Goal: Task Accomplishment & Management: Use online tool/utility

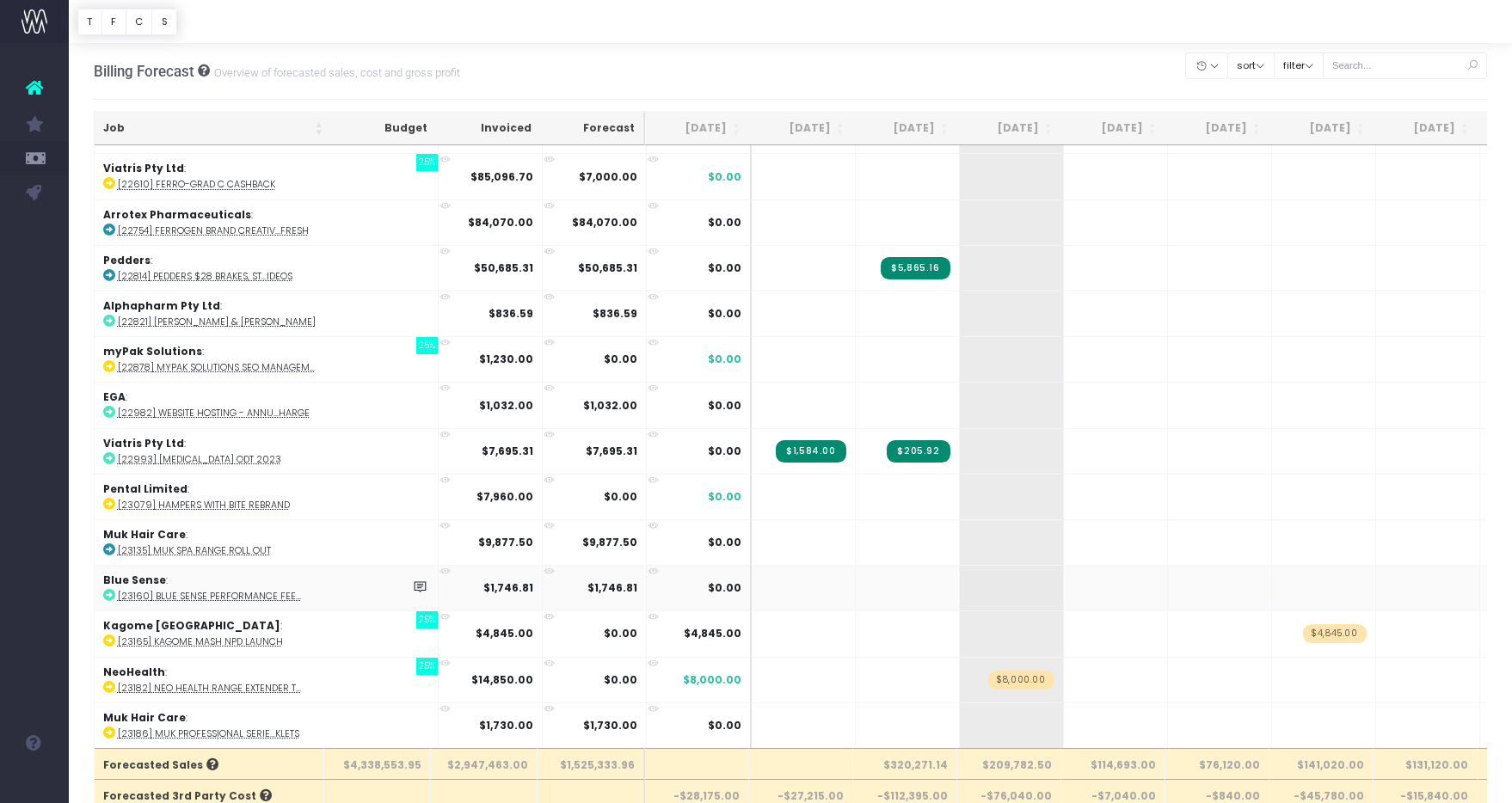
scroll to position [1002, 0]
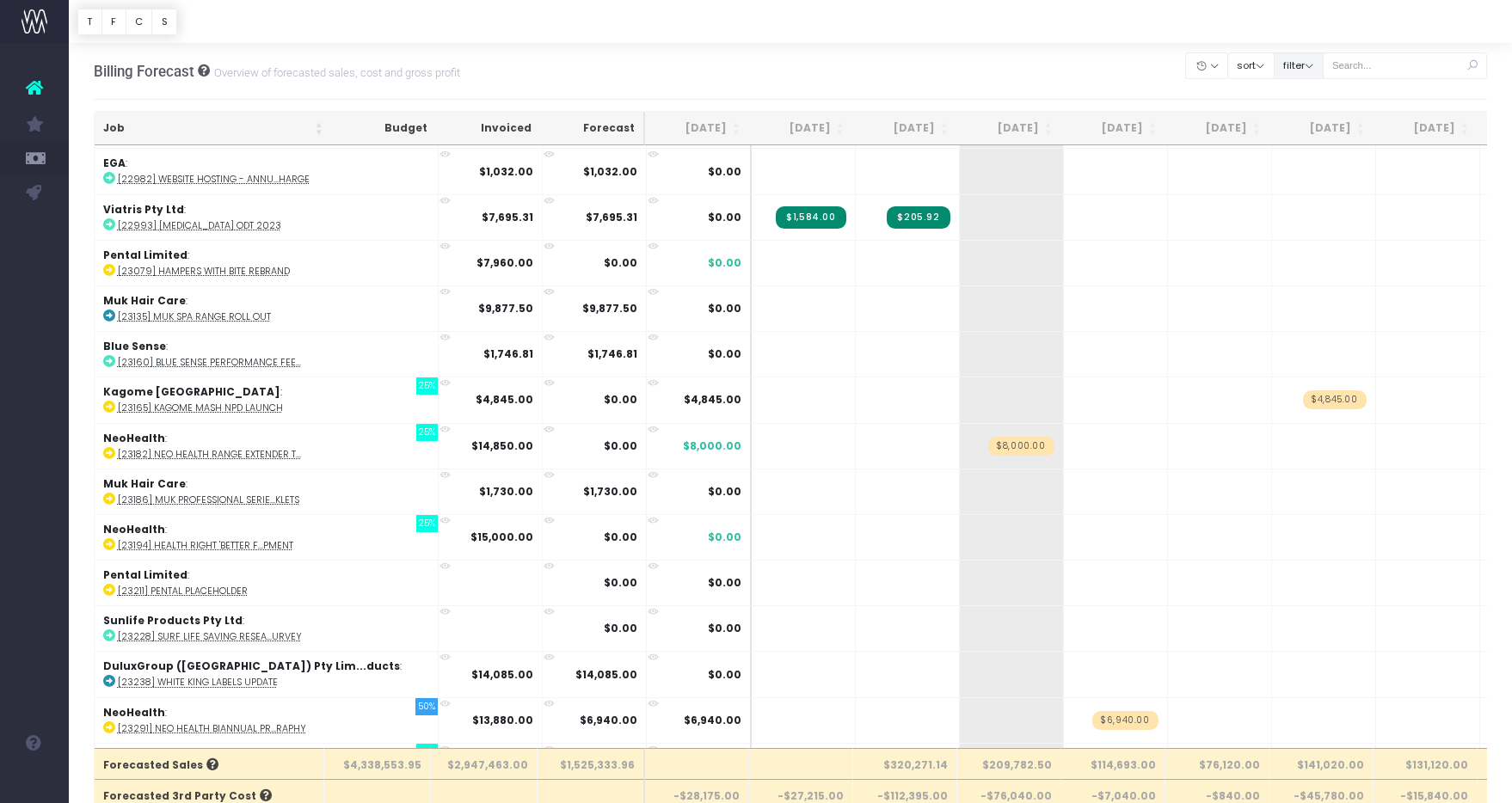
click at [1317, 73] on button "filter" at bounding box center [1298, 66] width 50 height 27
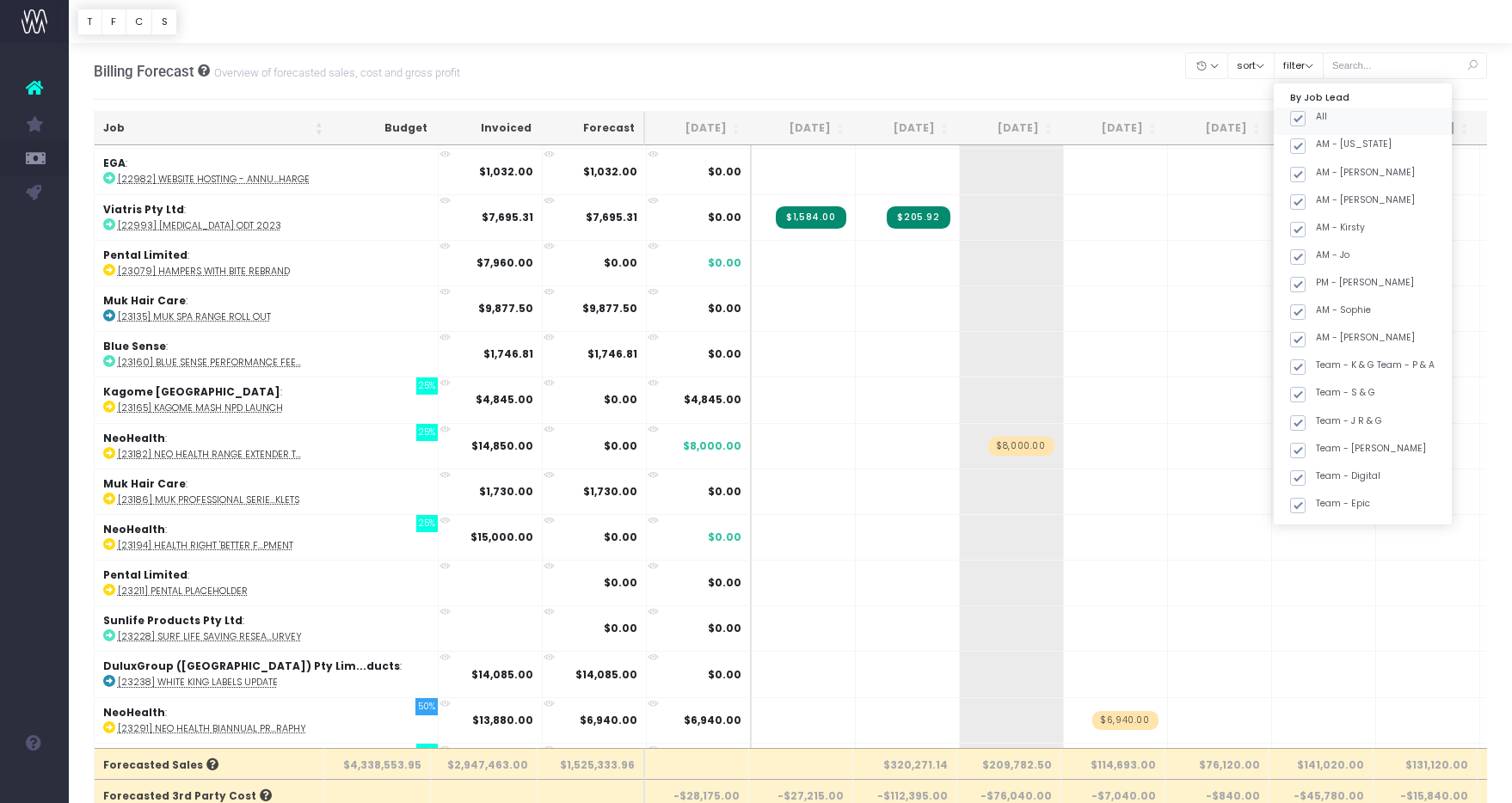
click at [1305, 122] on span at bounding box center [1297, 118] width 15 height 15
click at [1316, 121] on input "All" at bounding box center [1321, 115] width 12 height 12
checkbox input "false"
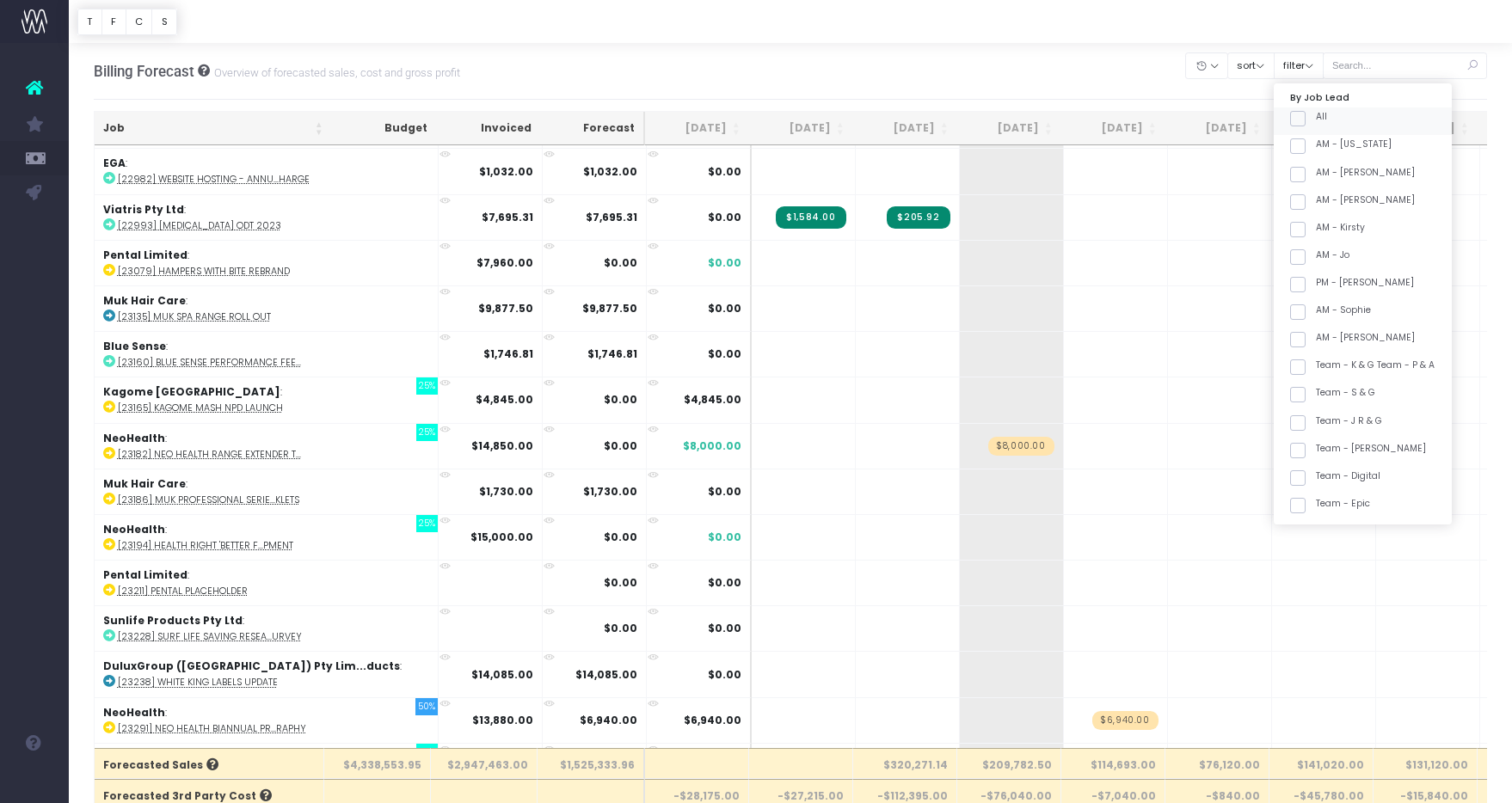
checkbox input "false"
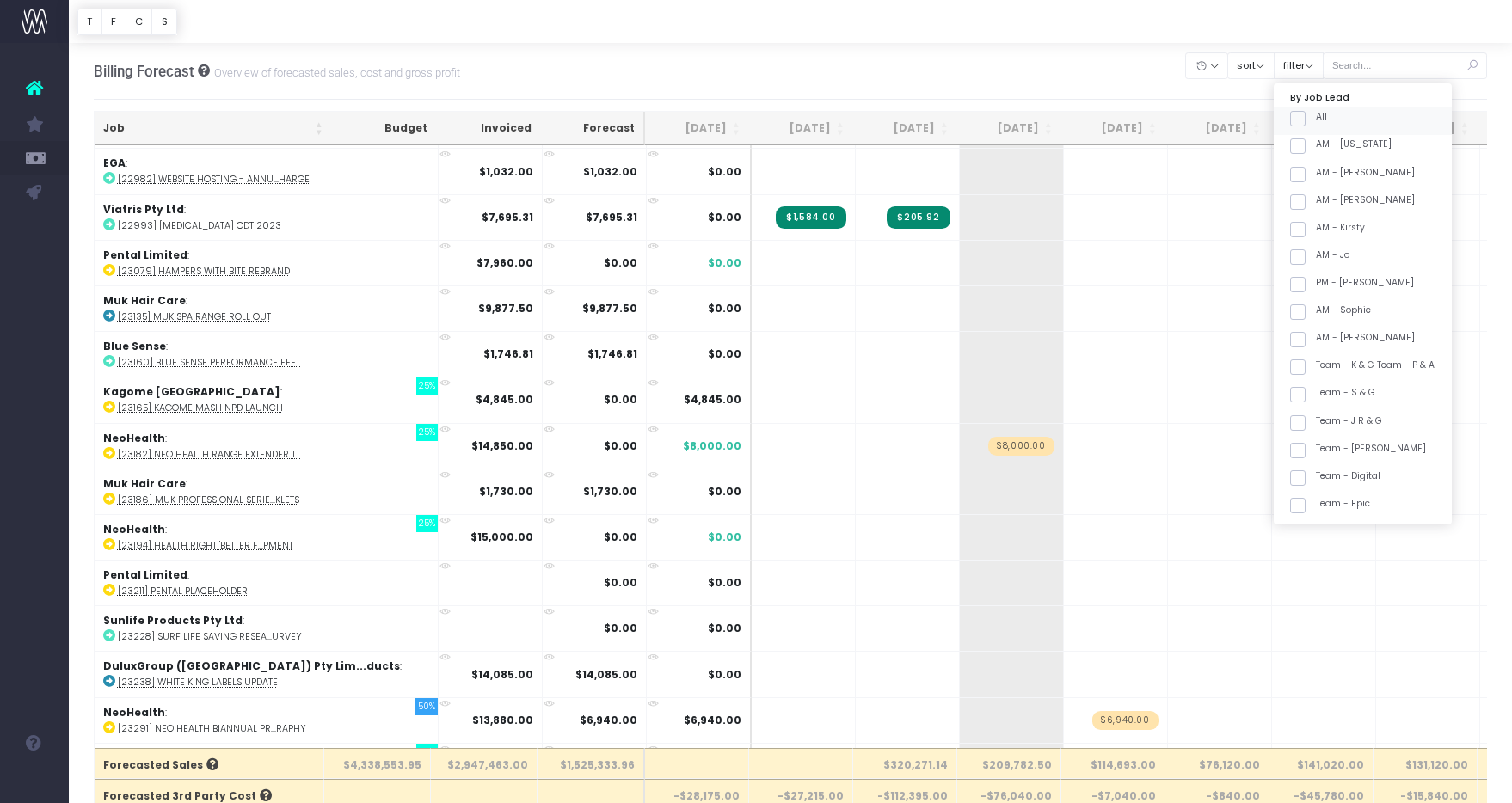
checkbox input "false"
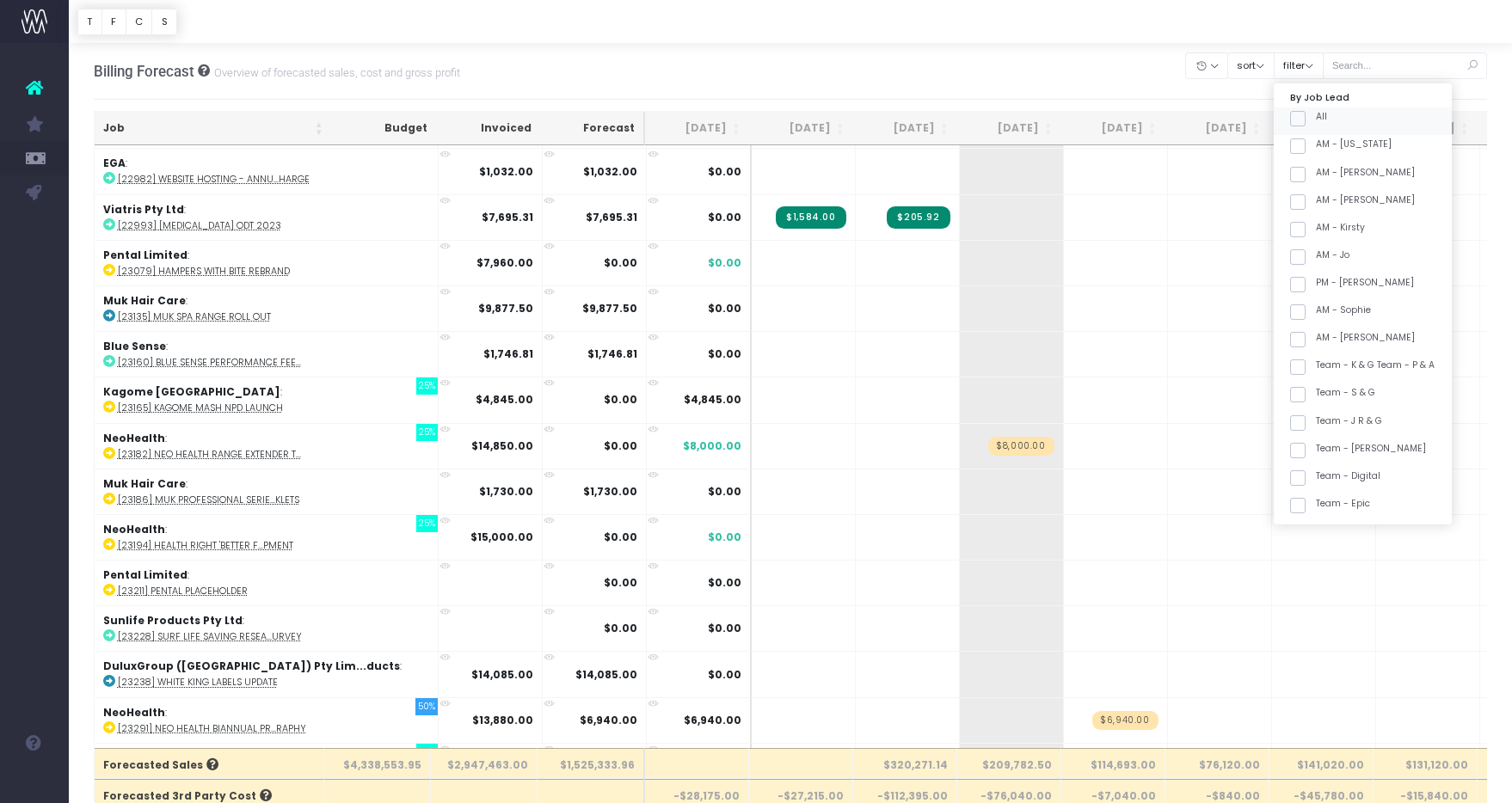
checkbox input "false"
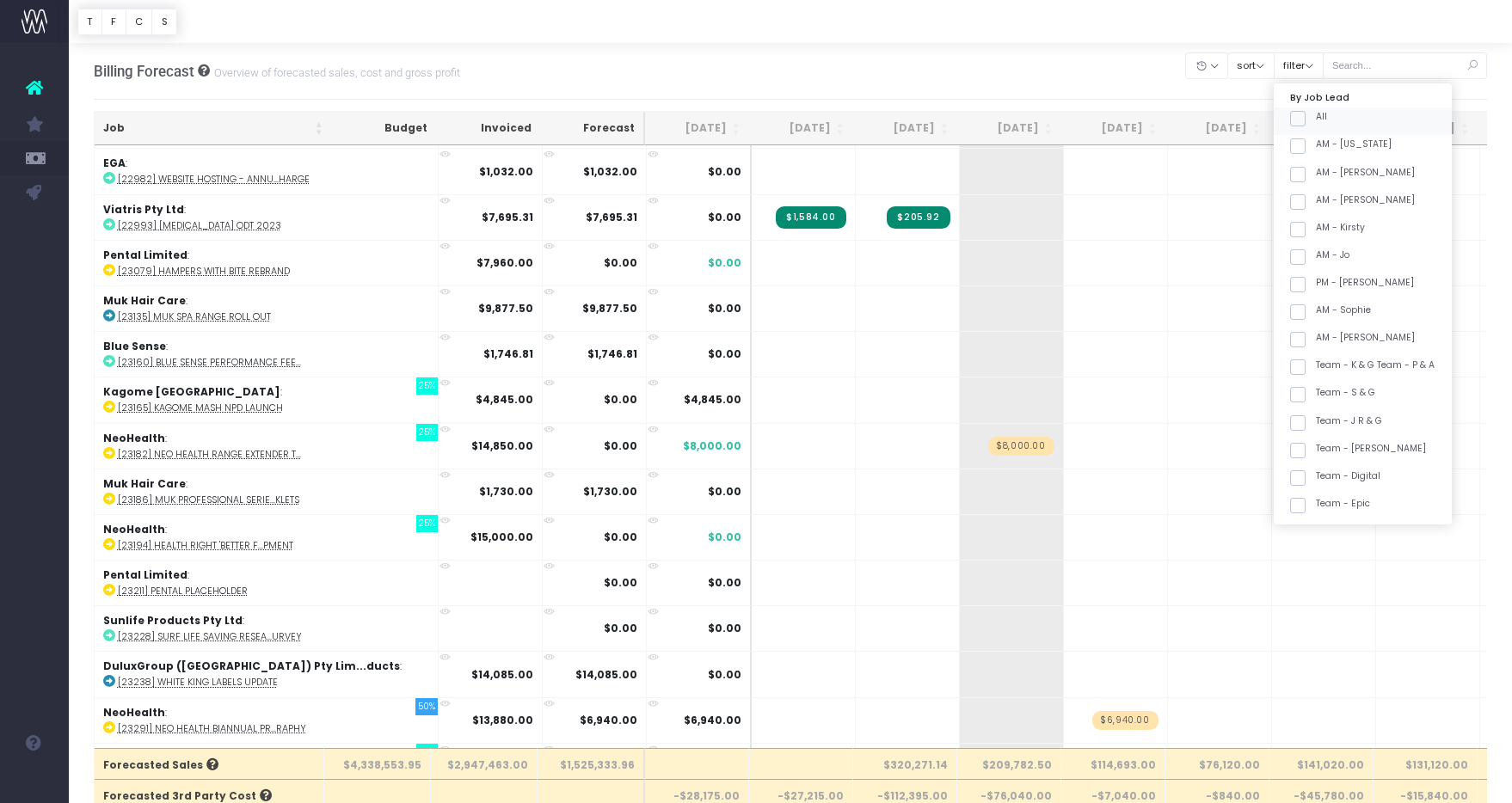
checkbox input "false"
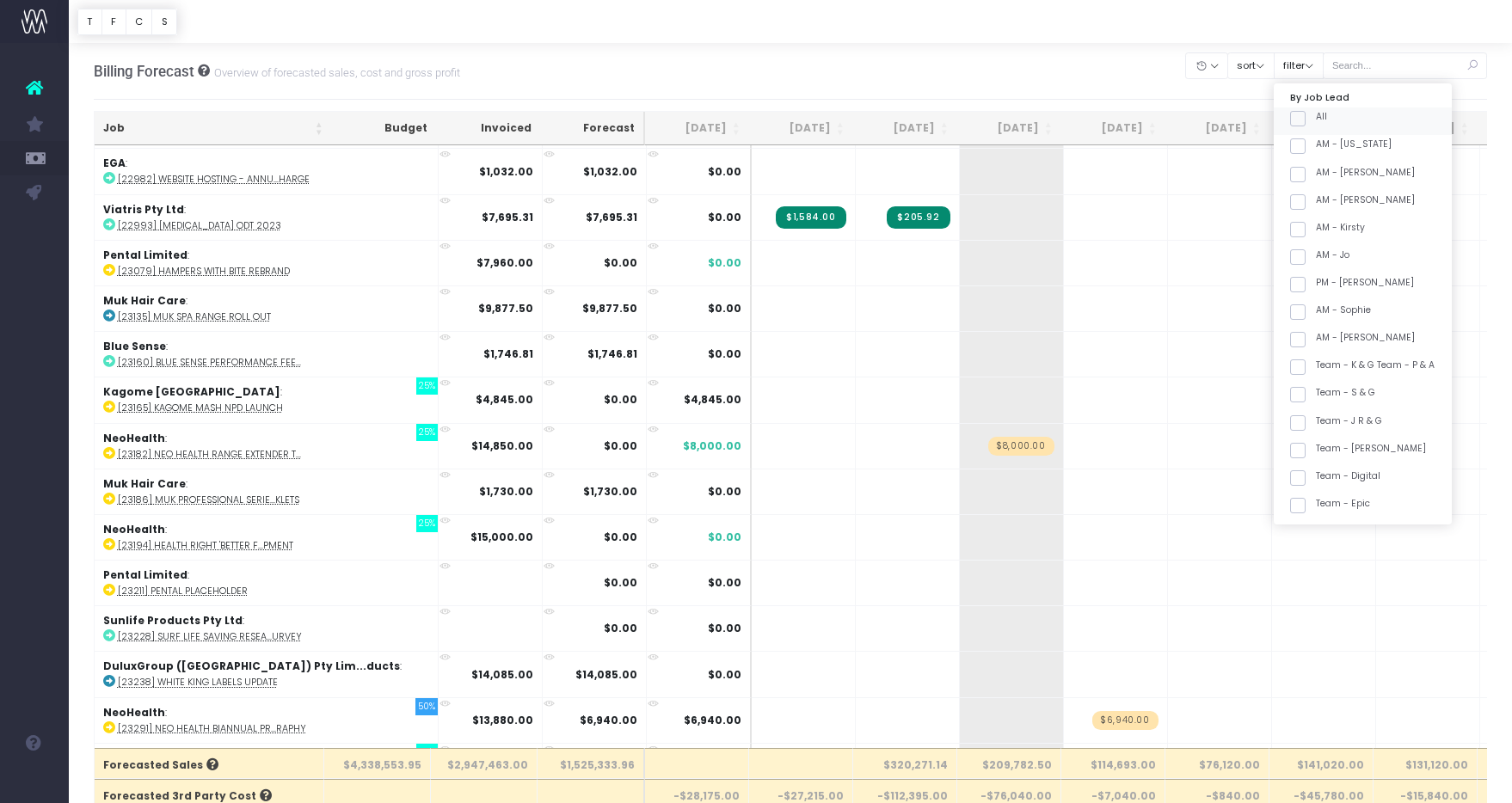
checkbox input "false"
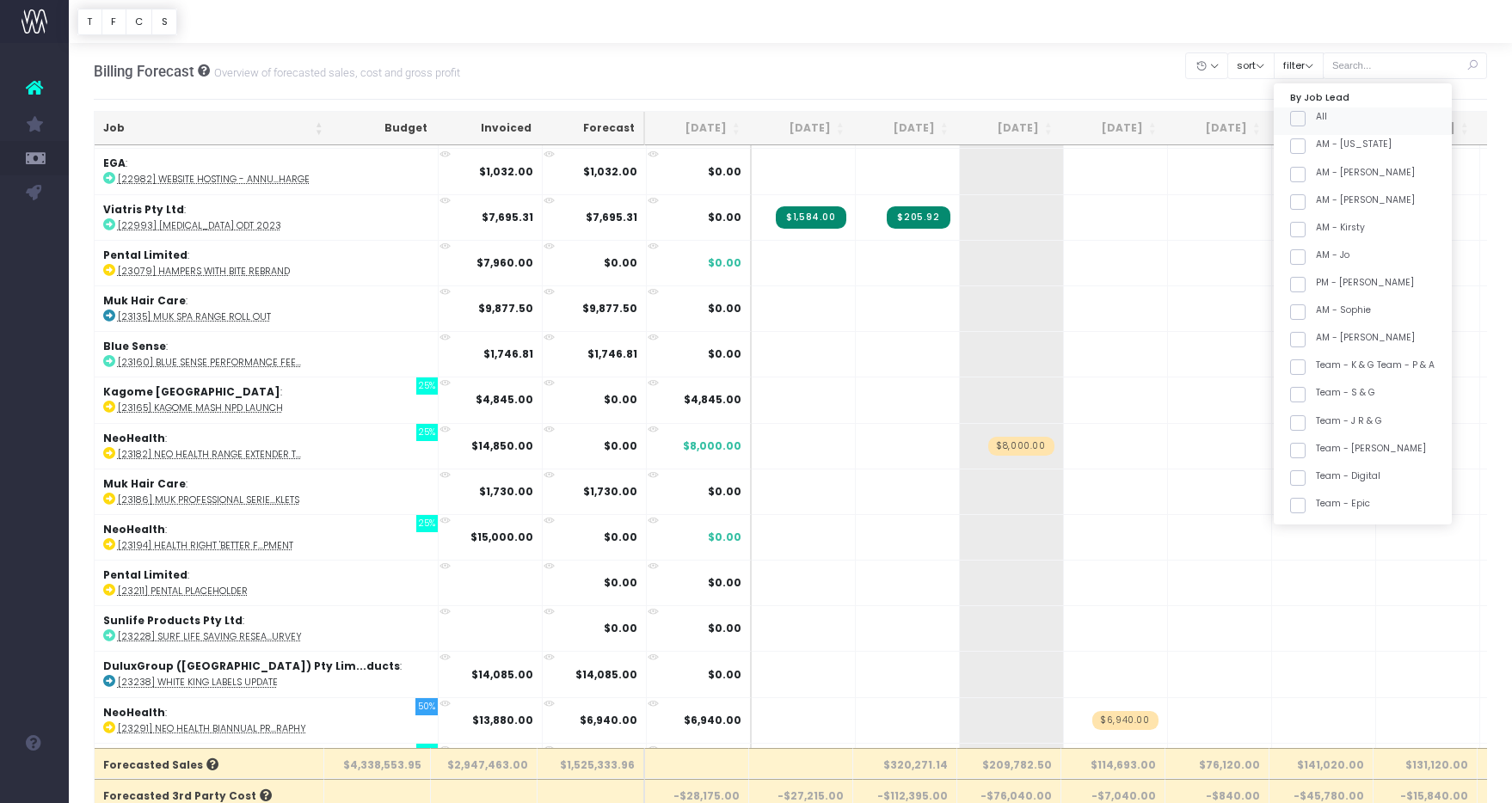
checkbox input "false"
click at [1305, 437] on span at bounding box center [1297, 440] width 15 height 15
click at [1319, 437] on input "Team - [PERSON_NAME]" at bounding box center [1321, 437] width 12 height 12
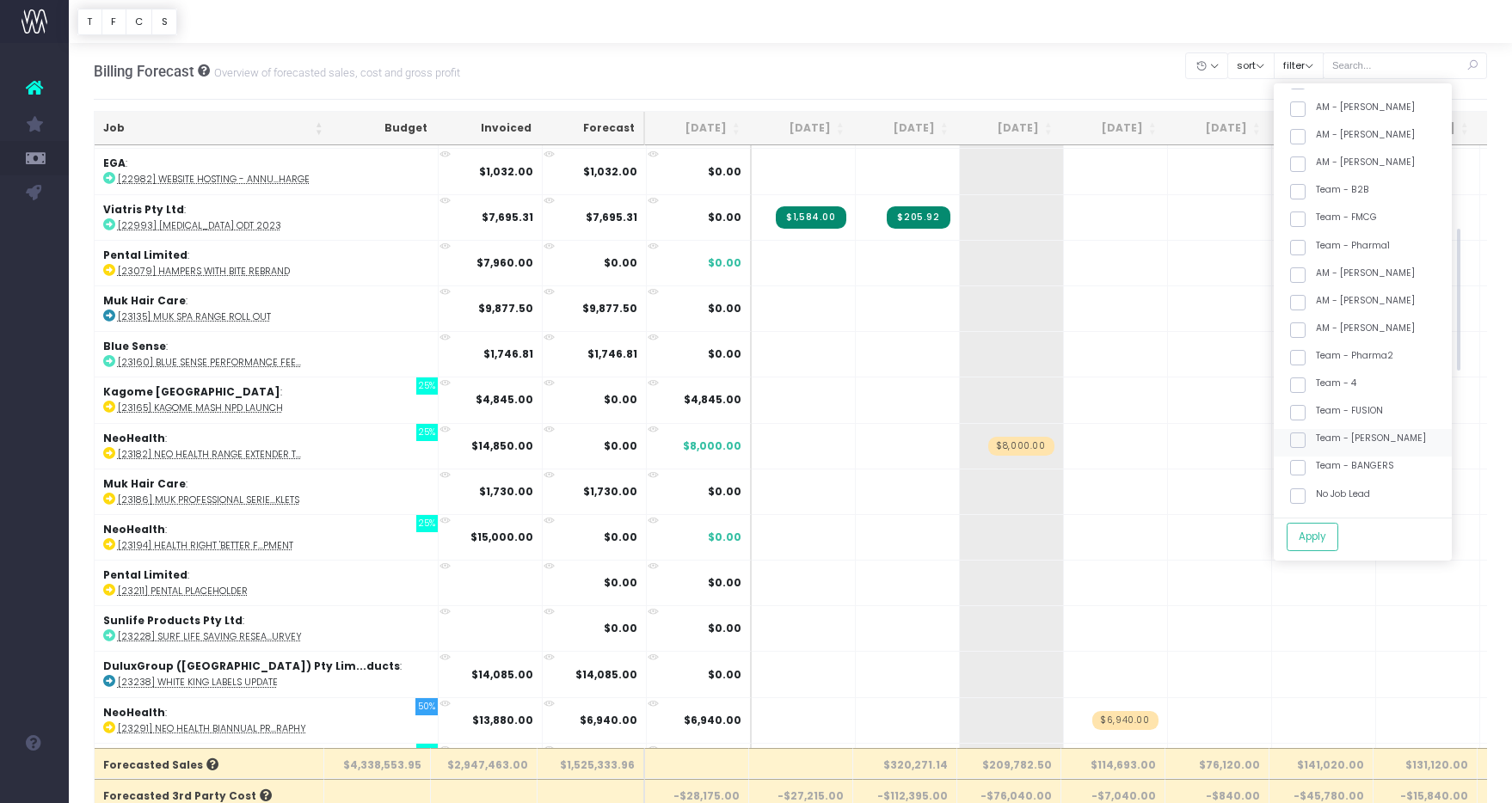
checkbox input "true"
click at [1329, 539] on button "Apply" at bounding box center [1313, 537] width 51 height 28
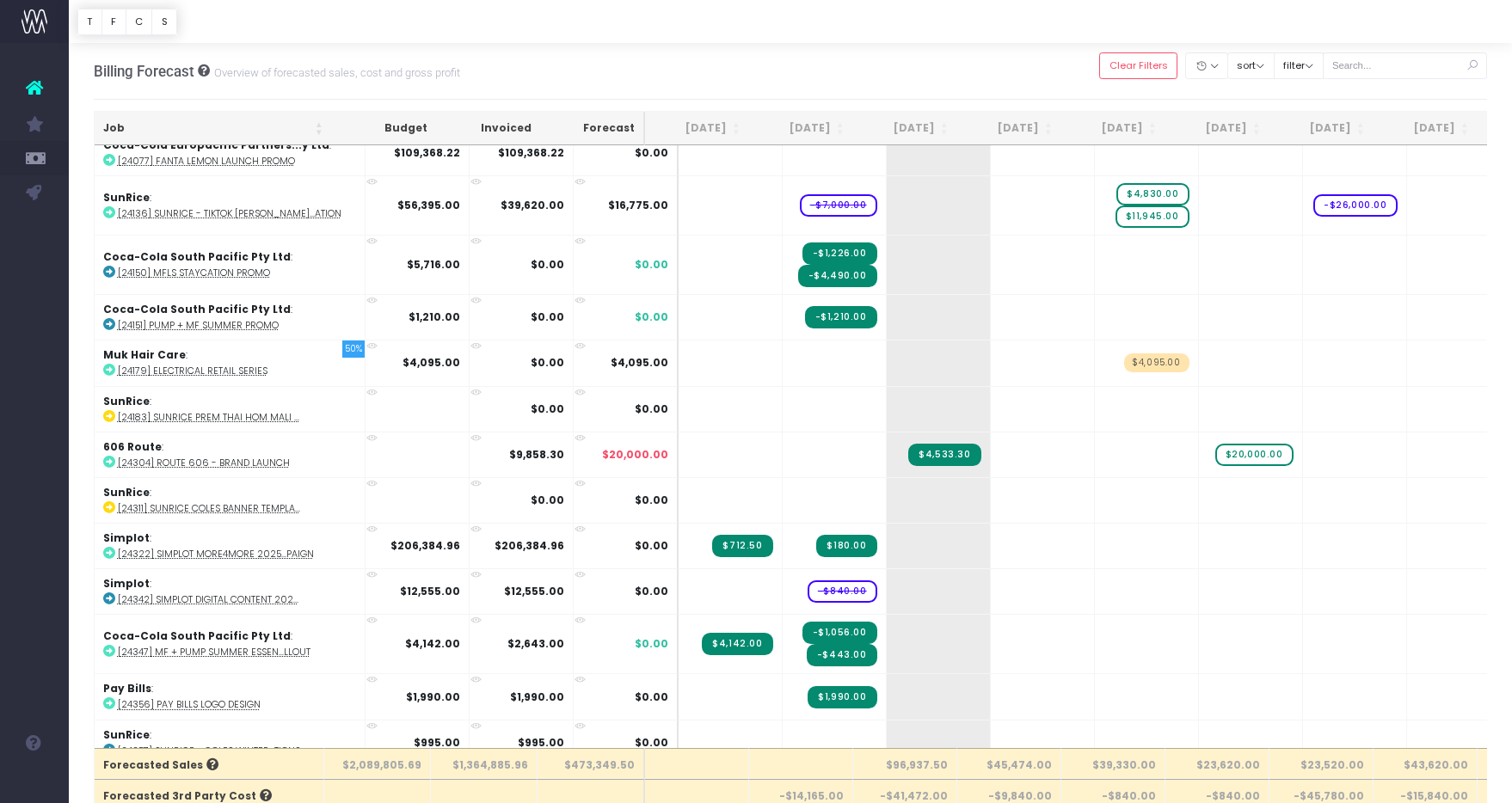
scroll to position [0, 0]
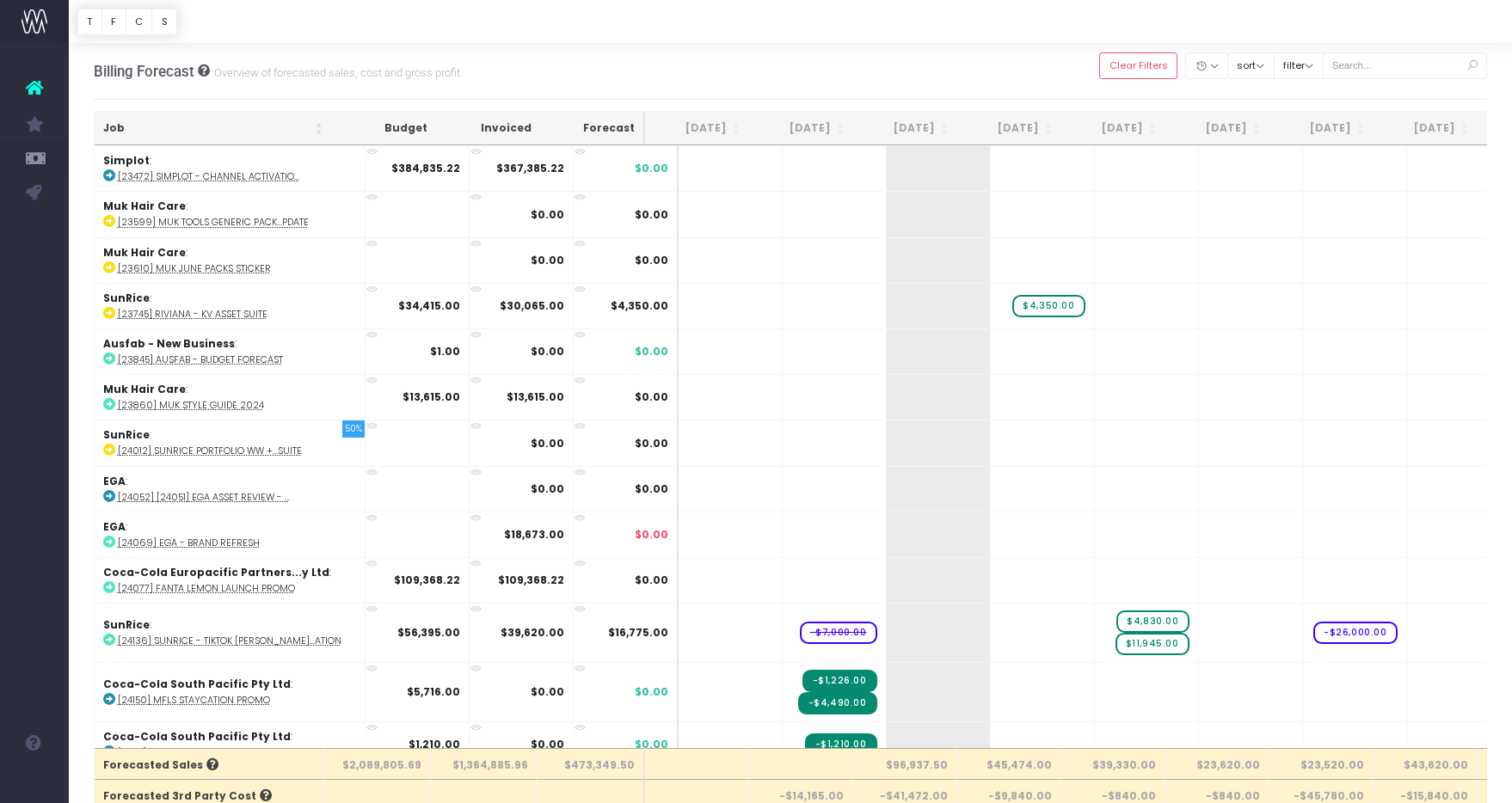
click at [248, 127] on th "Job" at bounding box center [214, 129] width 238 height 34
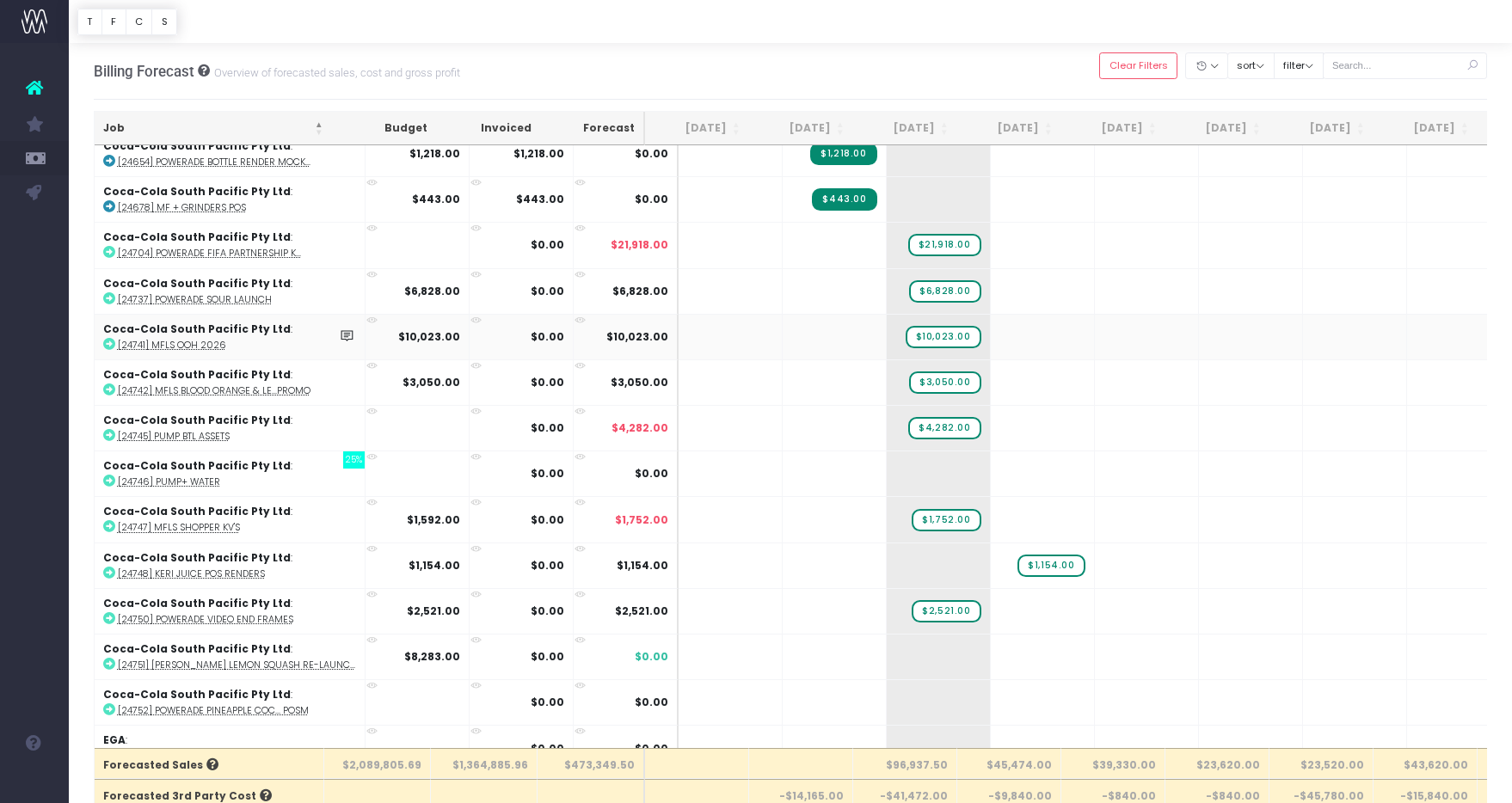
scroll to position [806, 0]
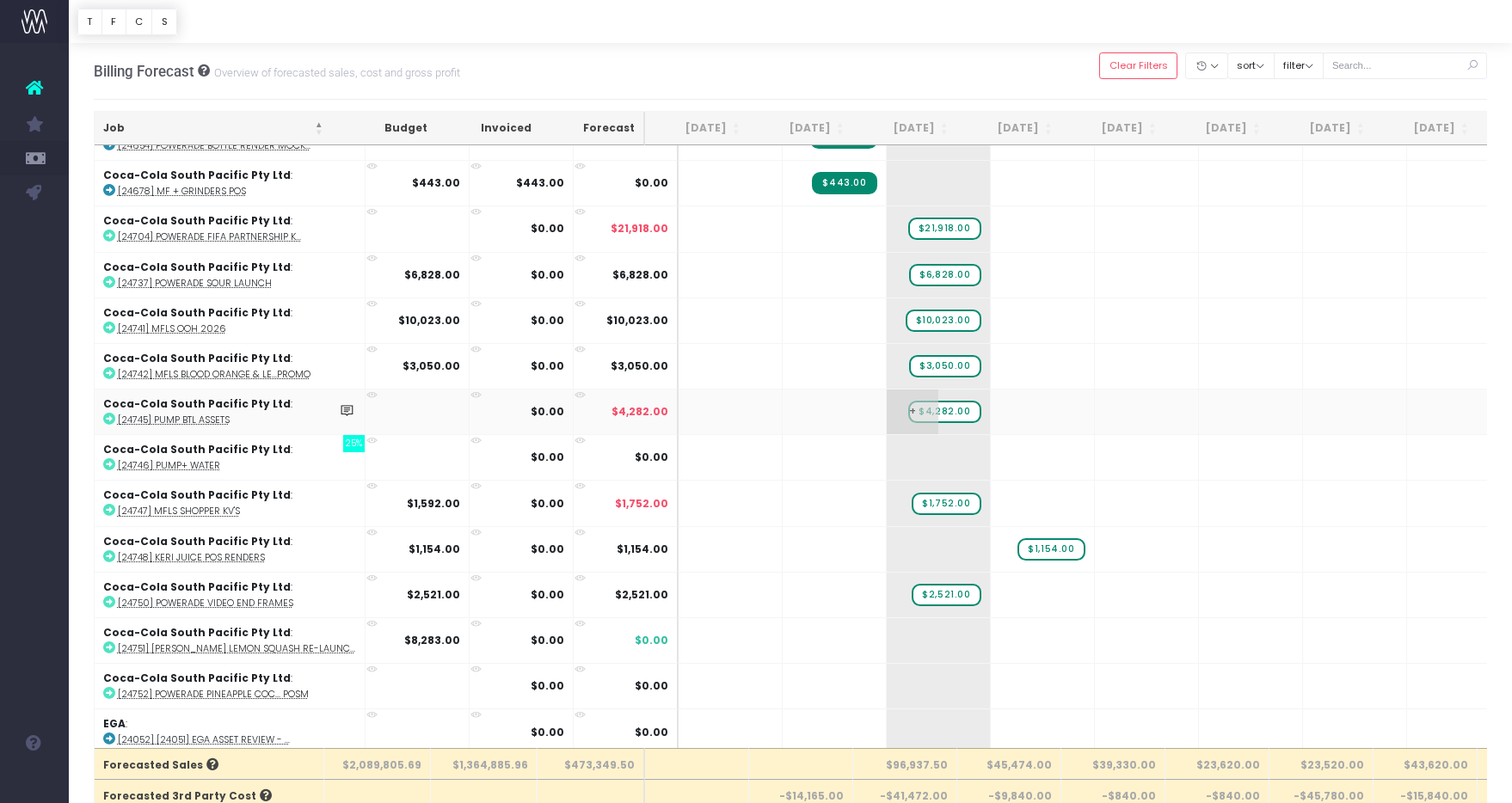
click at [886, 401] on span "+" at bounding box center [912, 412] width 51 height 44
click at [886, 413] on span "+" at bounding box center [912, 412] width 51 height 44
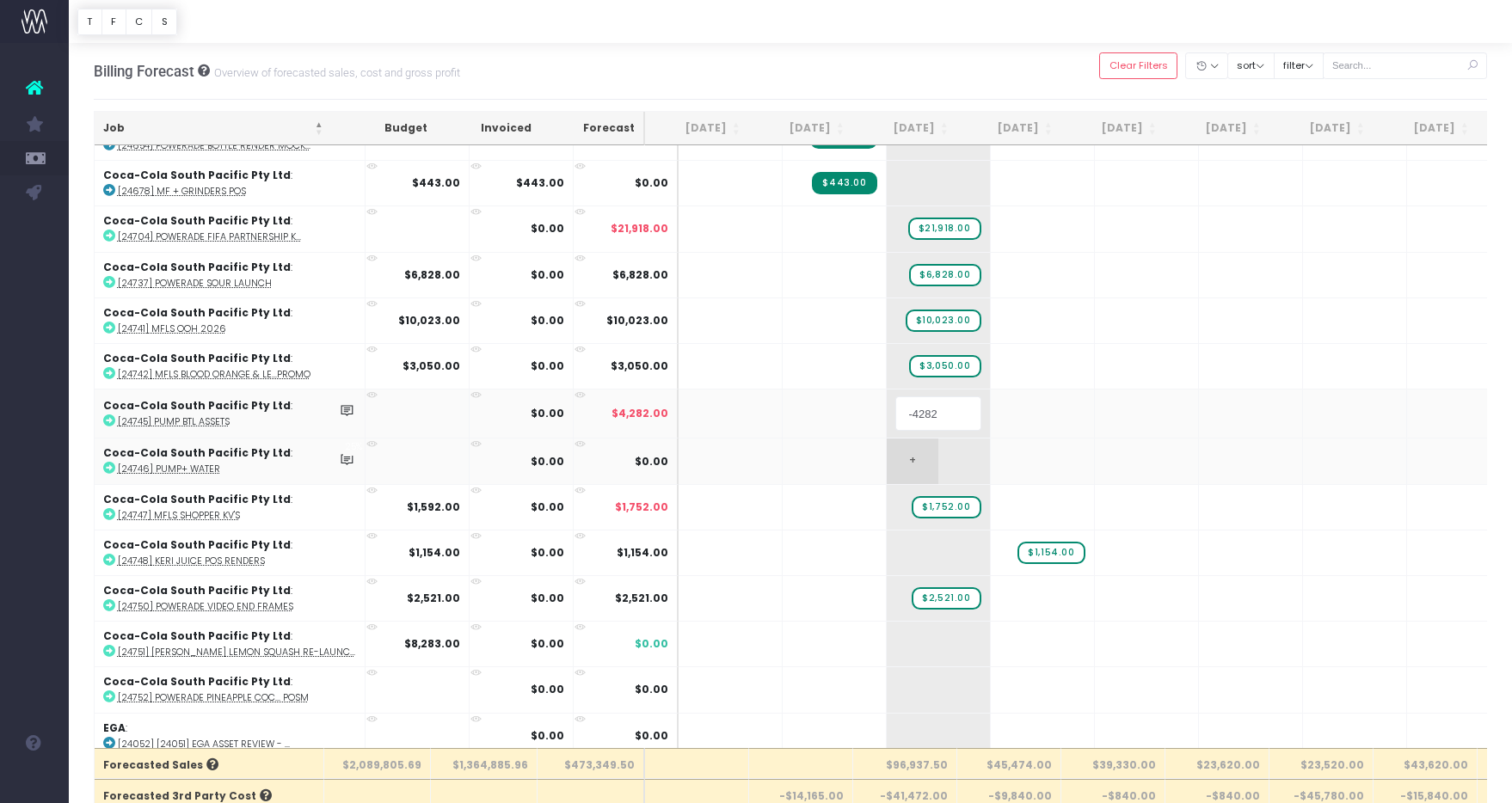
click at [877, 462] on body "Oh my... this is bad. wayahead wasn't able to load this page. Please contact su…" at bounding box center [756, 402] width 1512 height 803
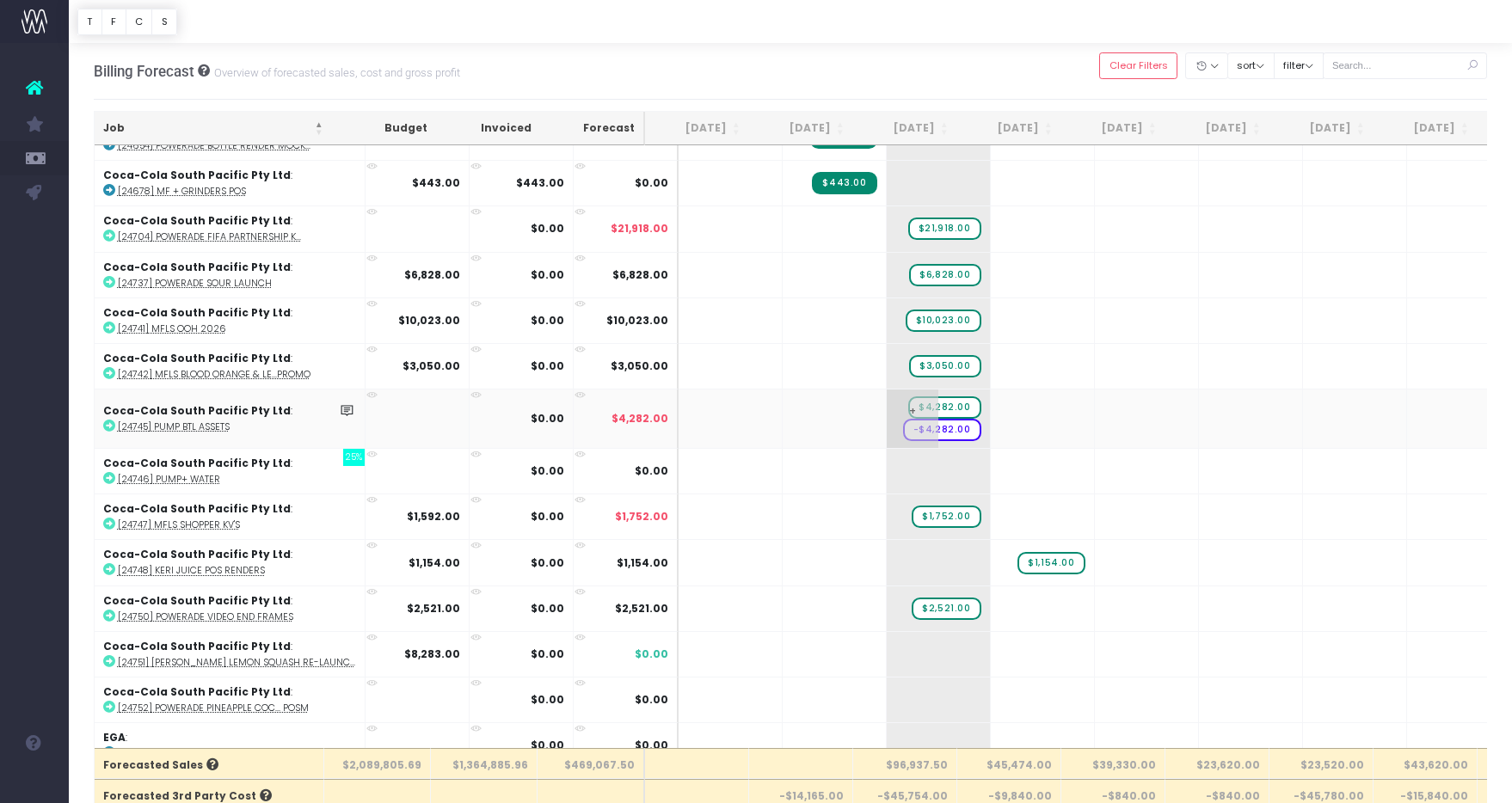
click at [922, 429] on span "-$4,282.00" at bounding box center [942, 430] width 78 height 22
click at [921, 431] on span "-$4,282.00" at bounding box center [942, 430] width 78 height 22
click at [886, 428] on span "+" at bounding box center [912, 419] width 51 height 58
click at [921, 428] on span "-$4,282.00" at bounding box center [942, 430] width 78 height 22
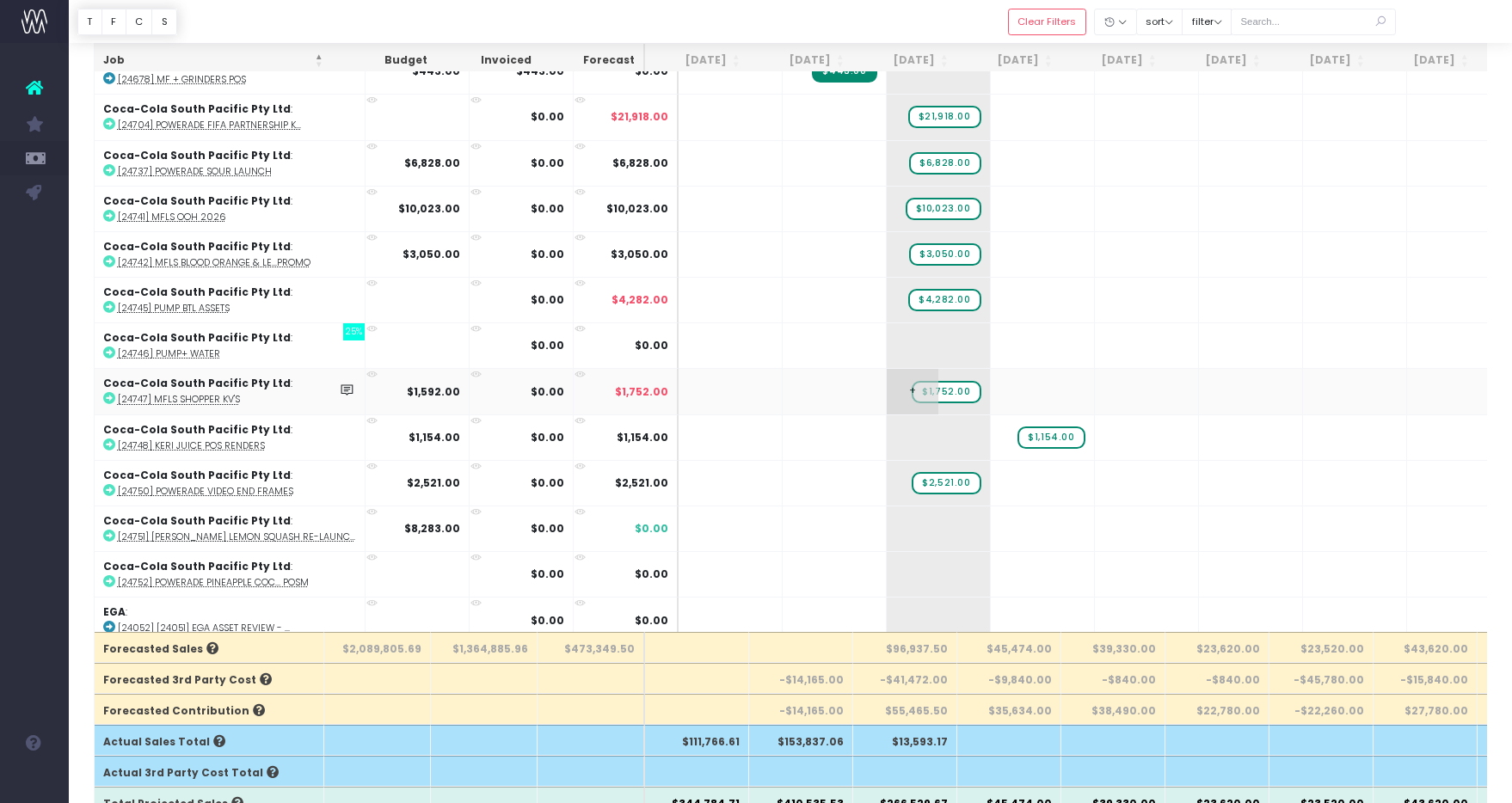
scroll to position [800, 0]
click at [886, 380] on span "+" at bounding box center [912, 392] width 51 height 44
click at [886, 387] on span "+" at bounding box center [912, 392] width 51 height 44
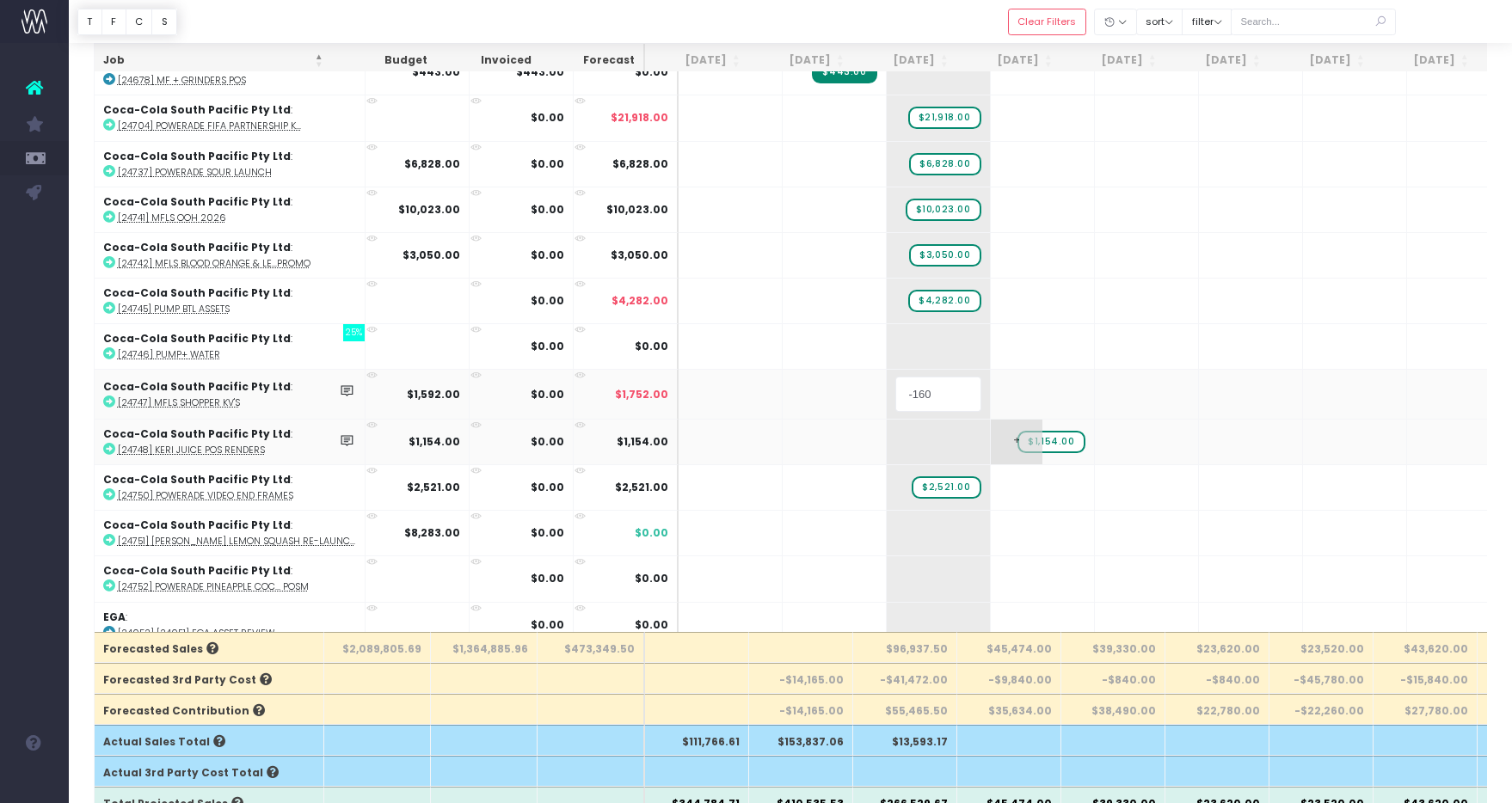
click at [1056, 432] on body "Oh my... this is bad. wayahead wasn't able to load this page. Please contact su…" at bounding box center [756, 285] width 1512 height 803
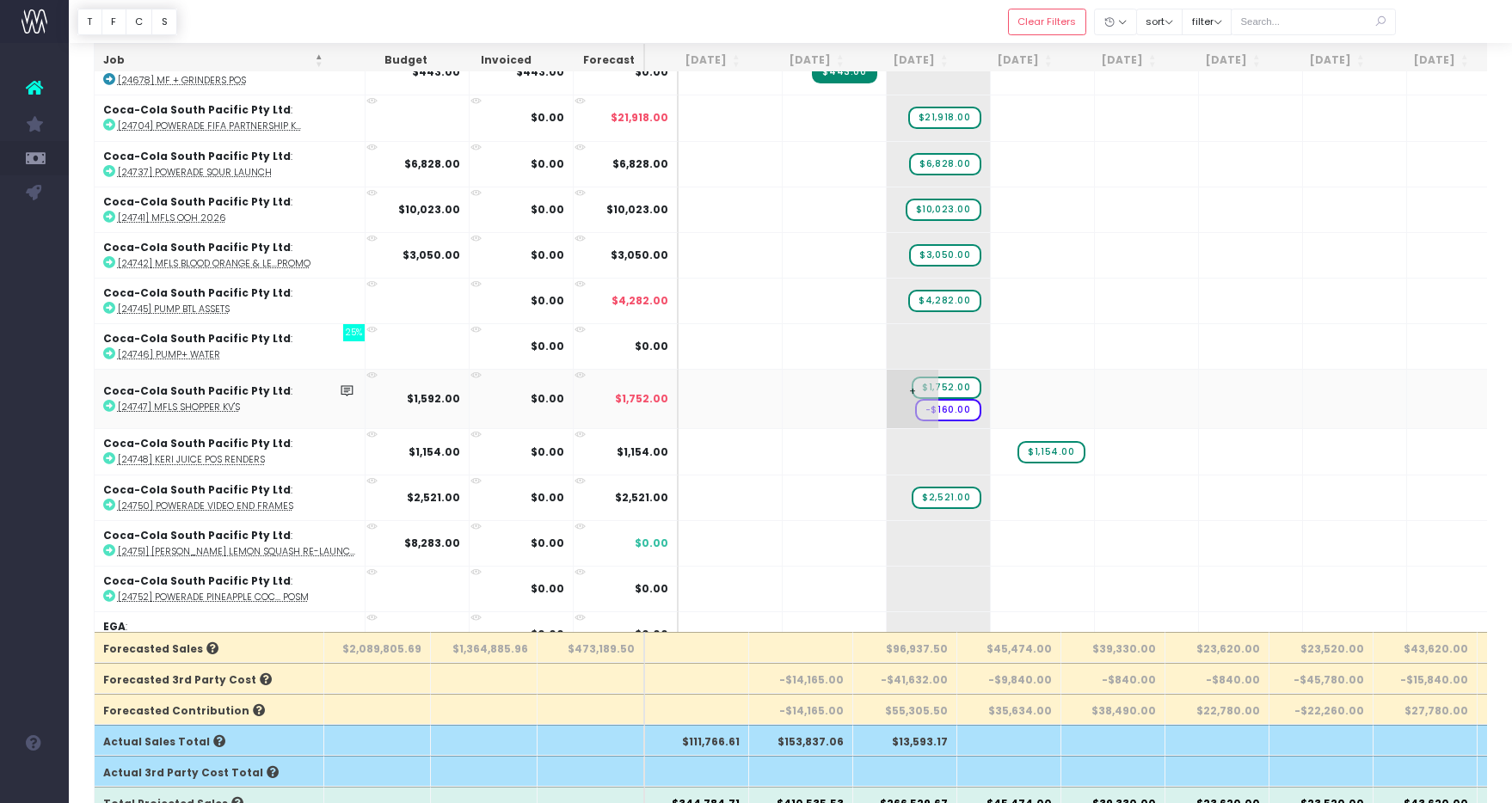
click at [922, 407] on span "-$160.00" at bounding box center [947, 409] width 66 height 22
click at [919, 408] on span "-$160.00" at bounding box center [947, 409] width 66 height 22
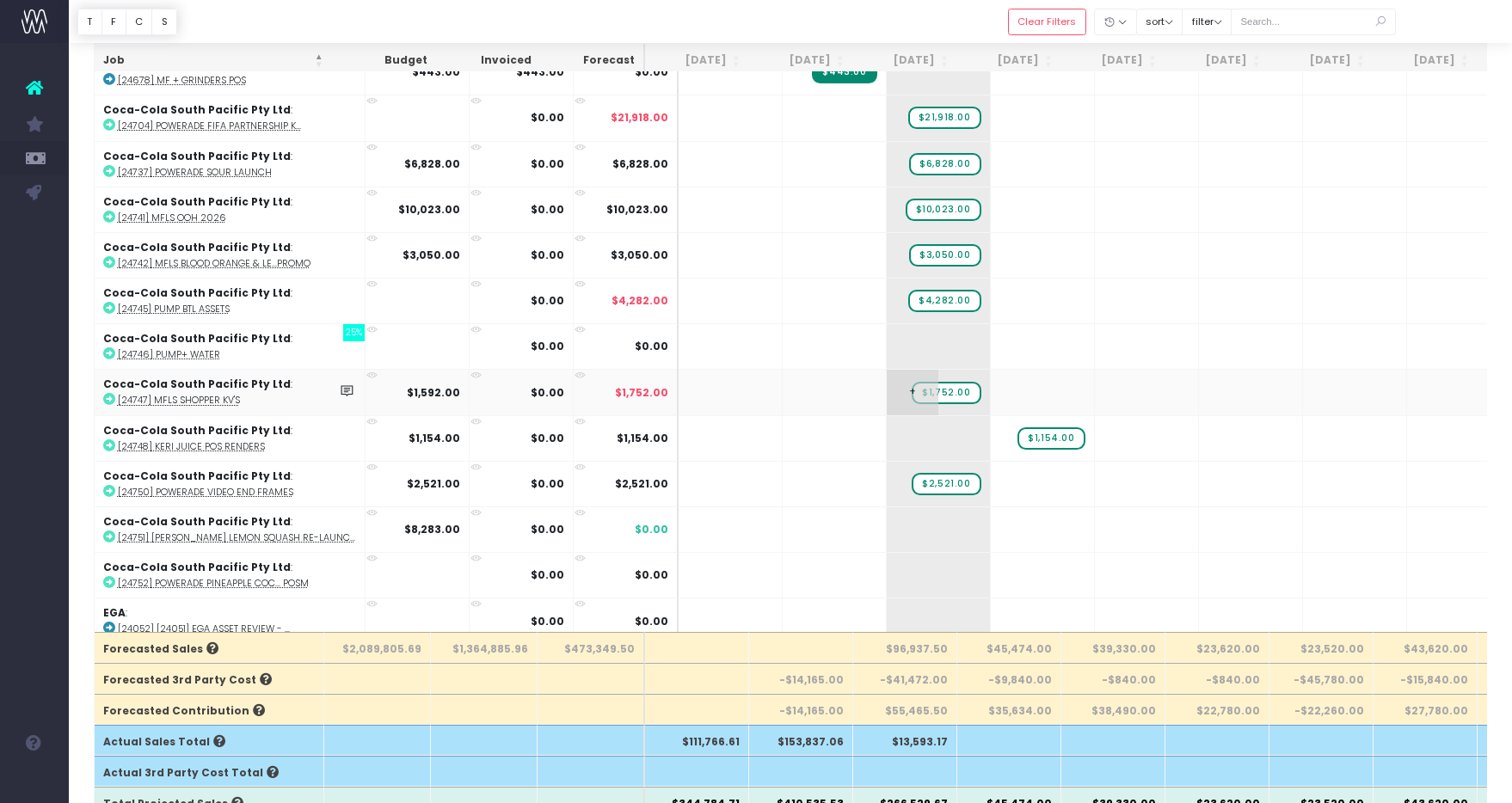
click at [919, 391] on span "$1,752.00" at bounding box center [947, 393] width 69 height 22
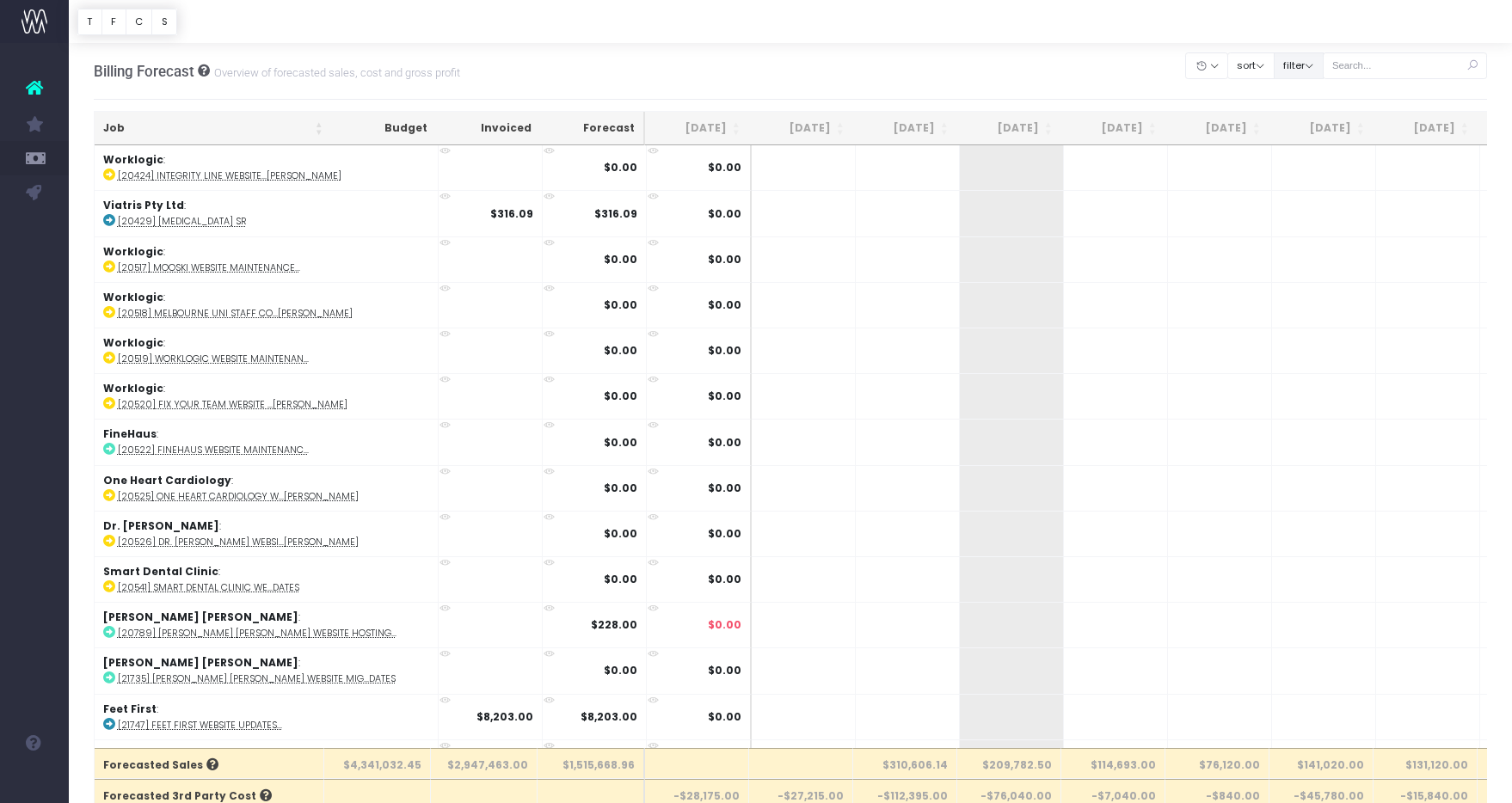
click at [1323, 60] on button "filter" at bounding box center [1298, 66] width 50 height 27
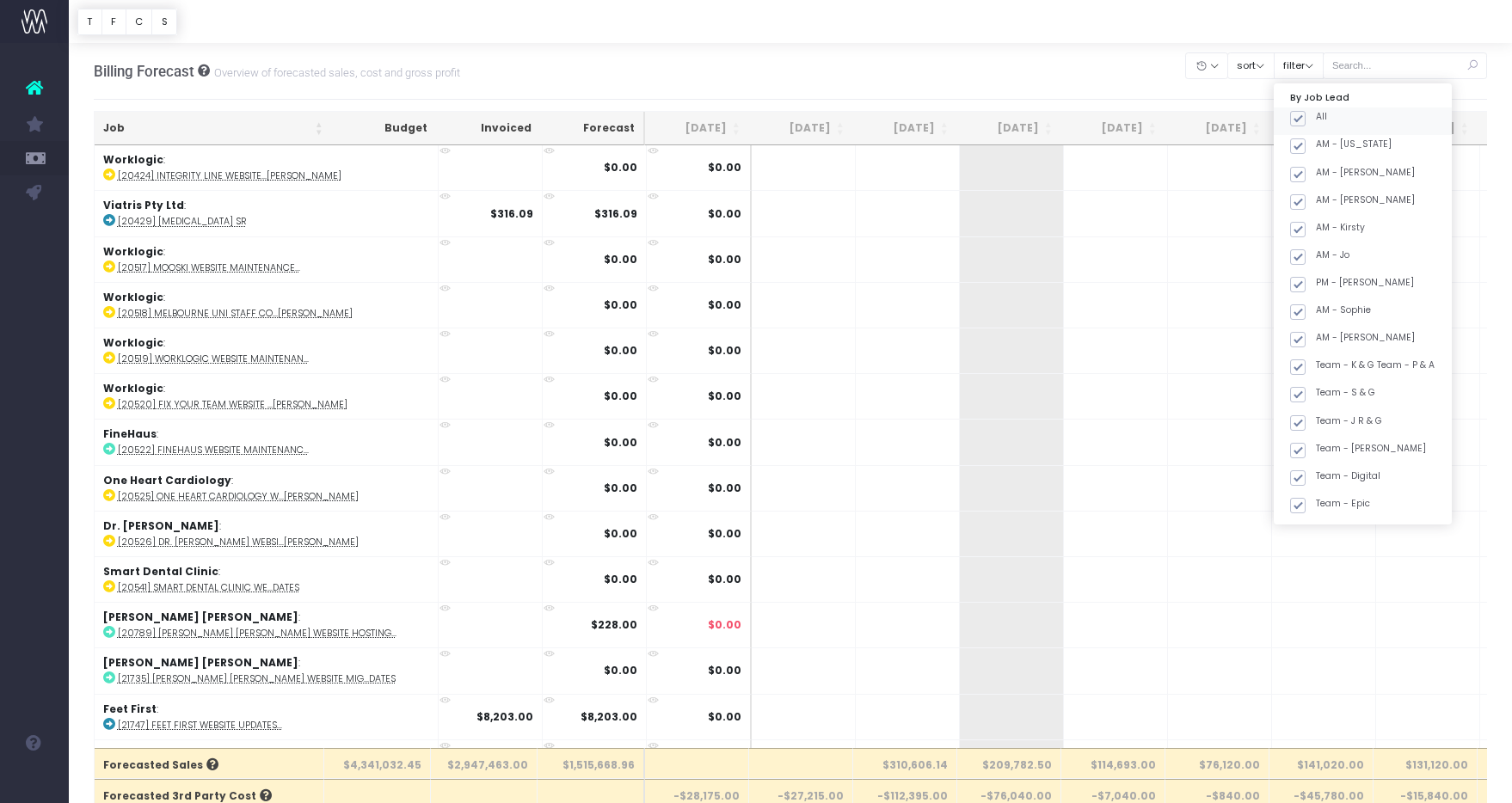
click at [1305, 121] on span at bounding box center [1297, 118] width 15 height 15
click at [1319, 121] on input "All" at bounding box center [1321, 115] width 12 height 12
checkbox input "false"
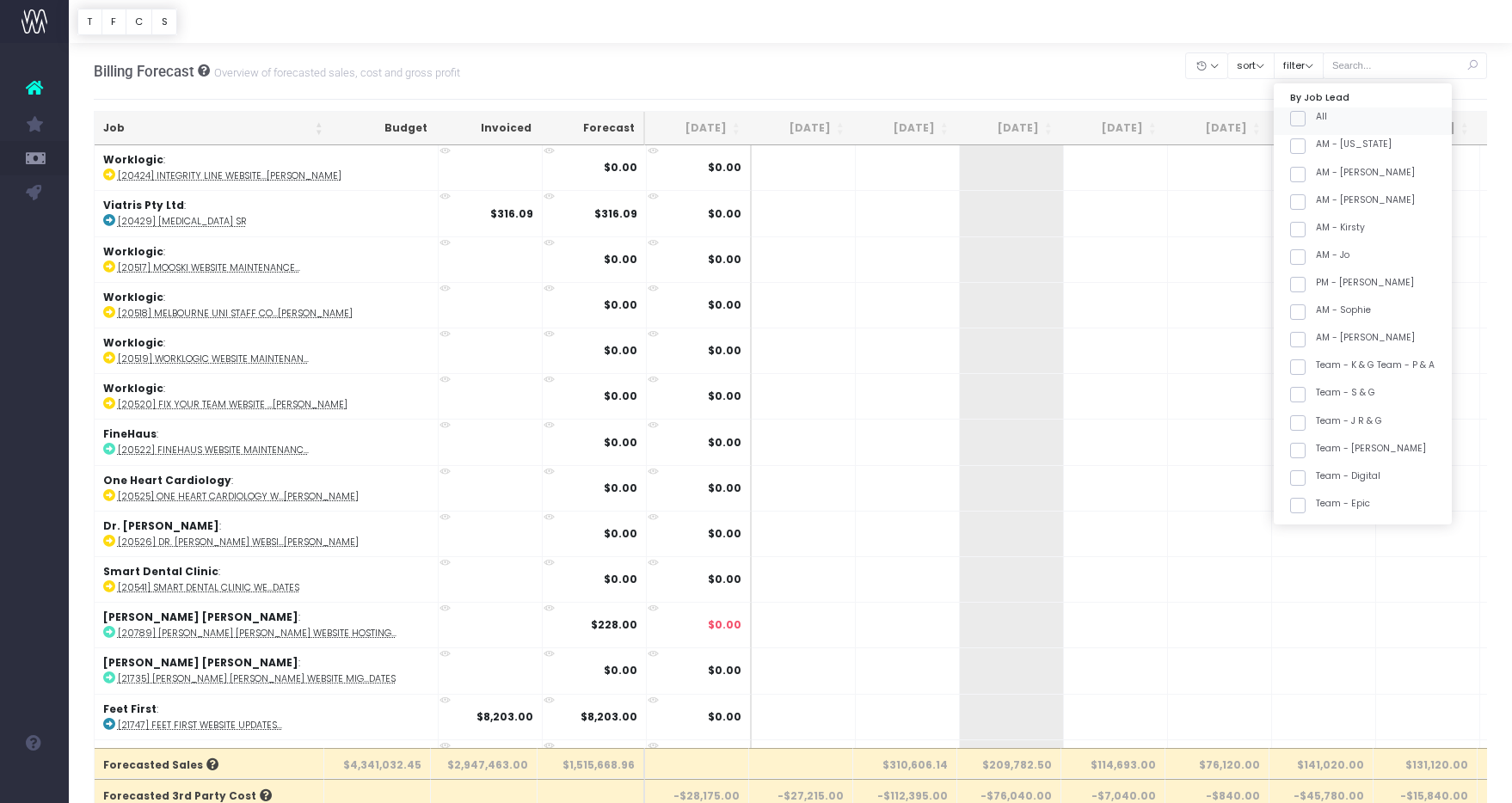
checkbox input "false"
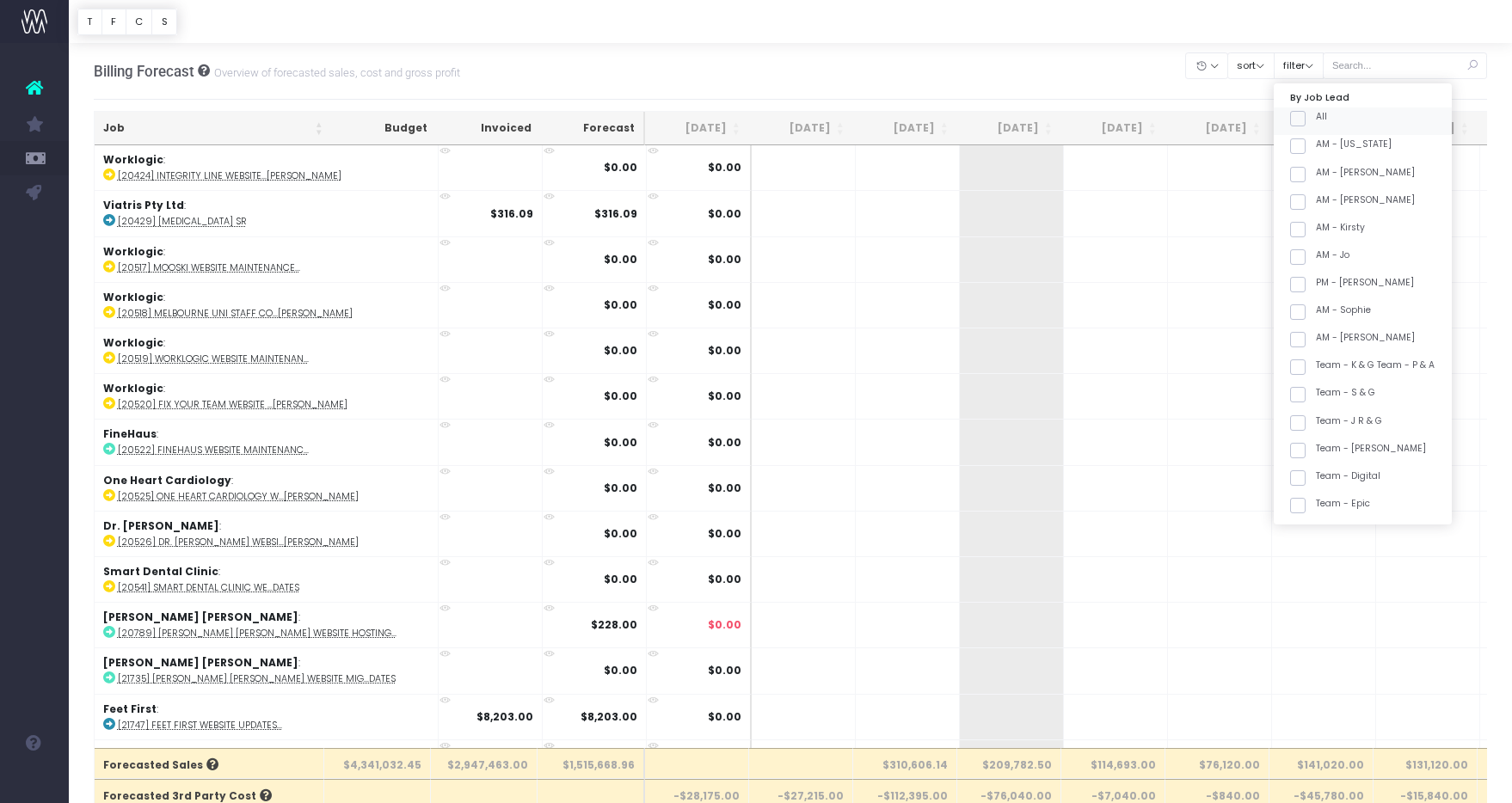
checkbox input "false"
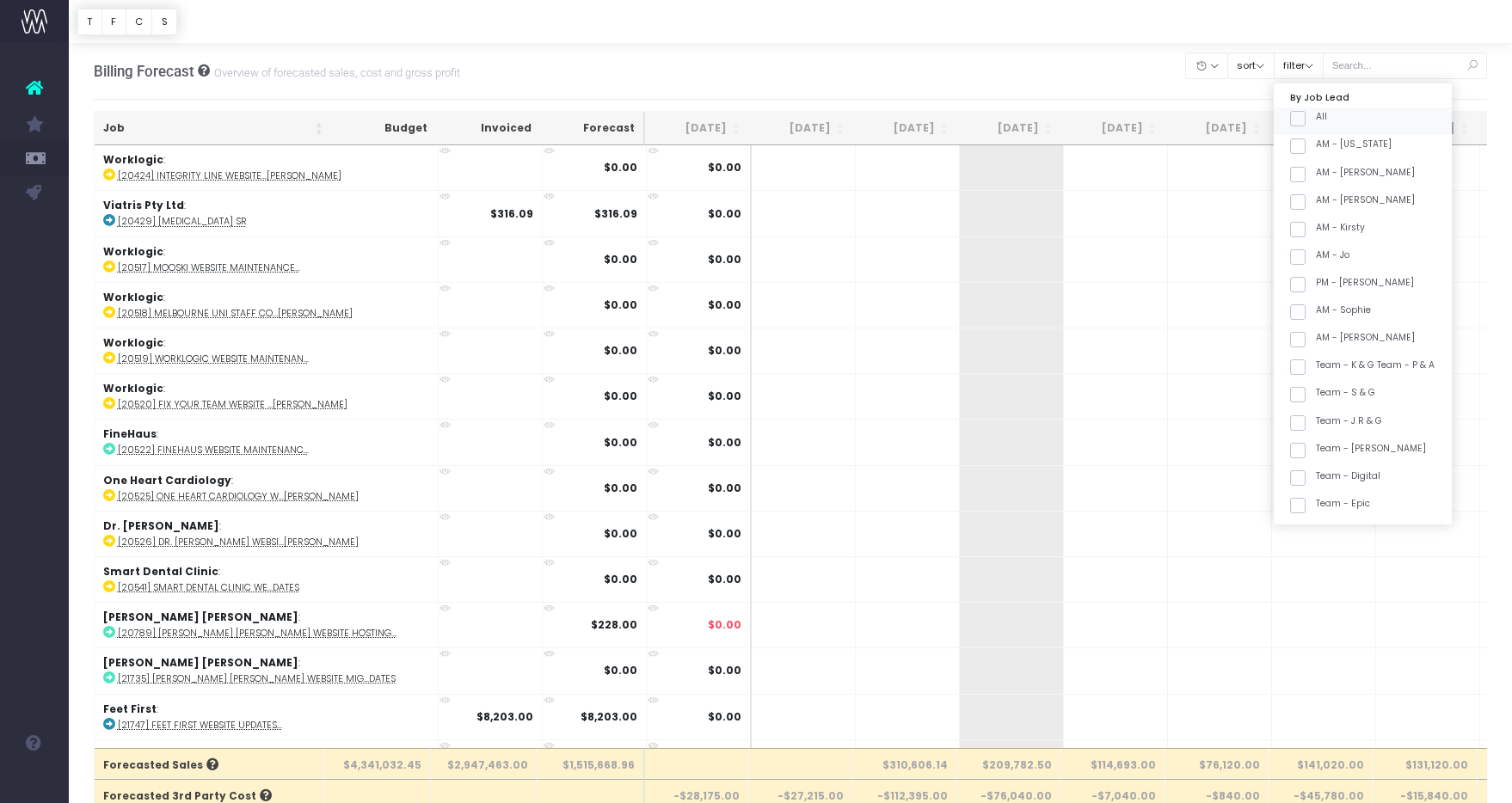
checkbox input "false"
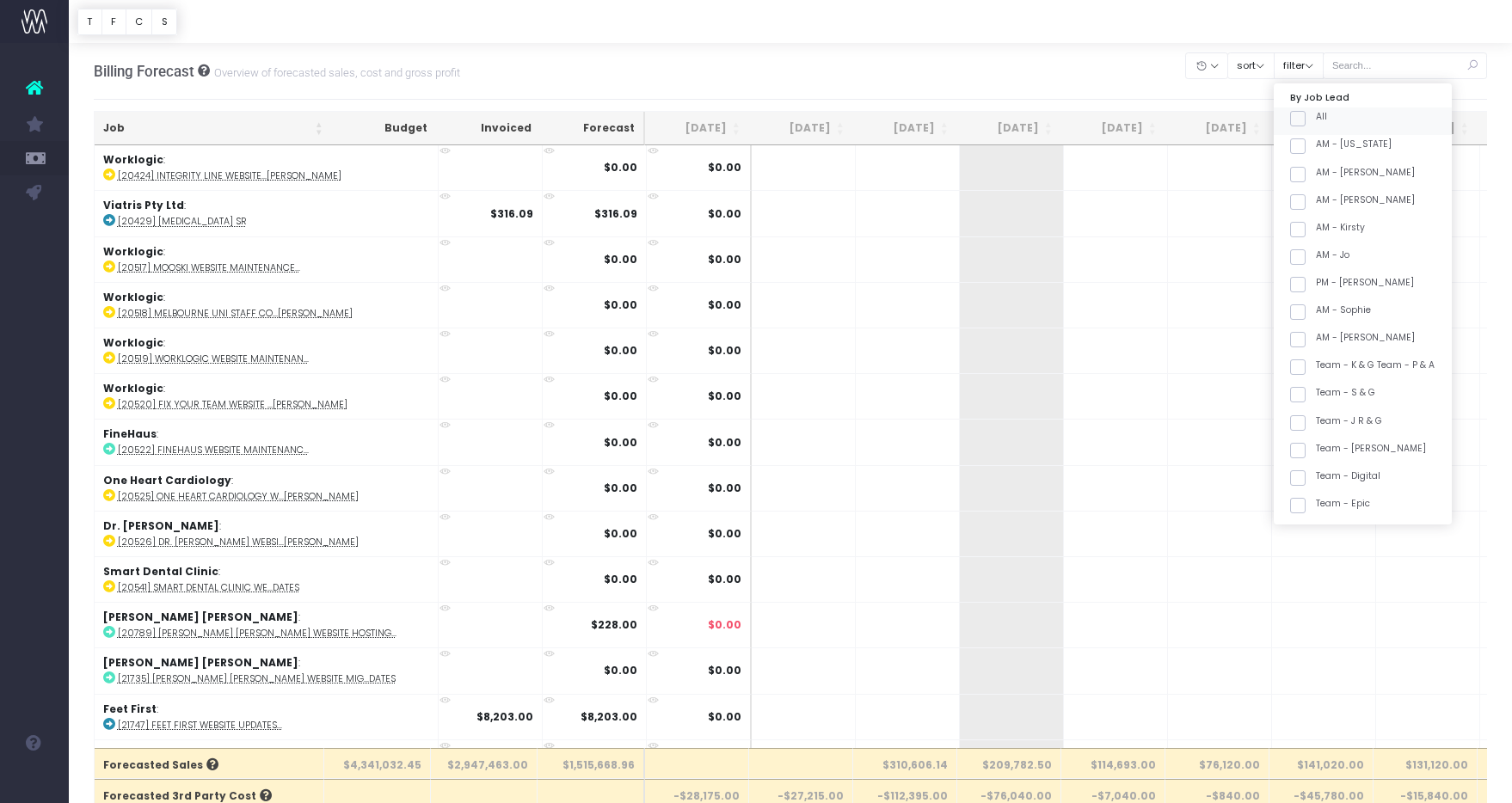
checkbox input "false"
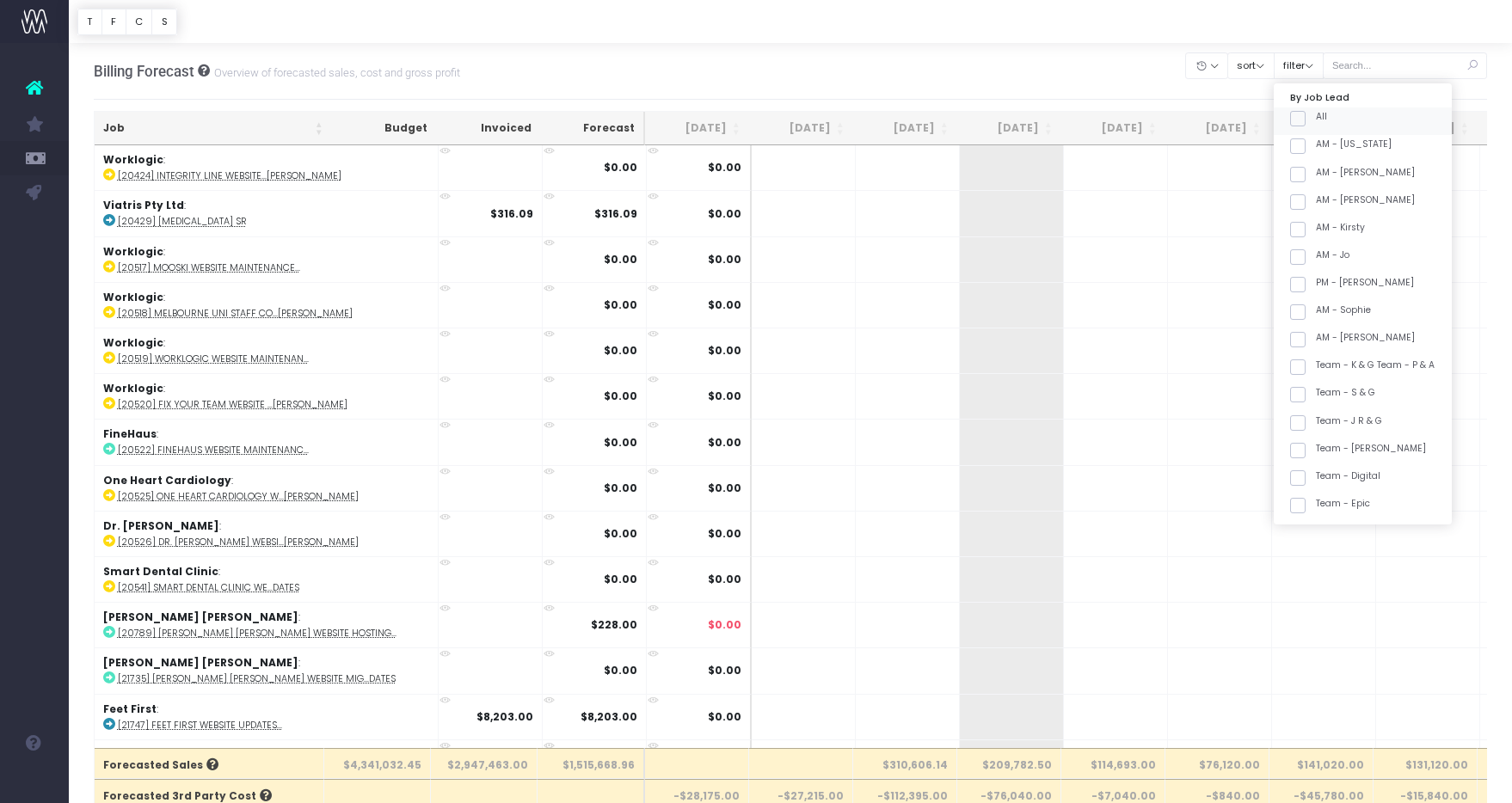
checkbox input "false"
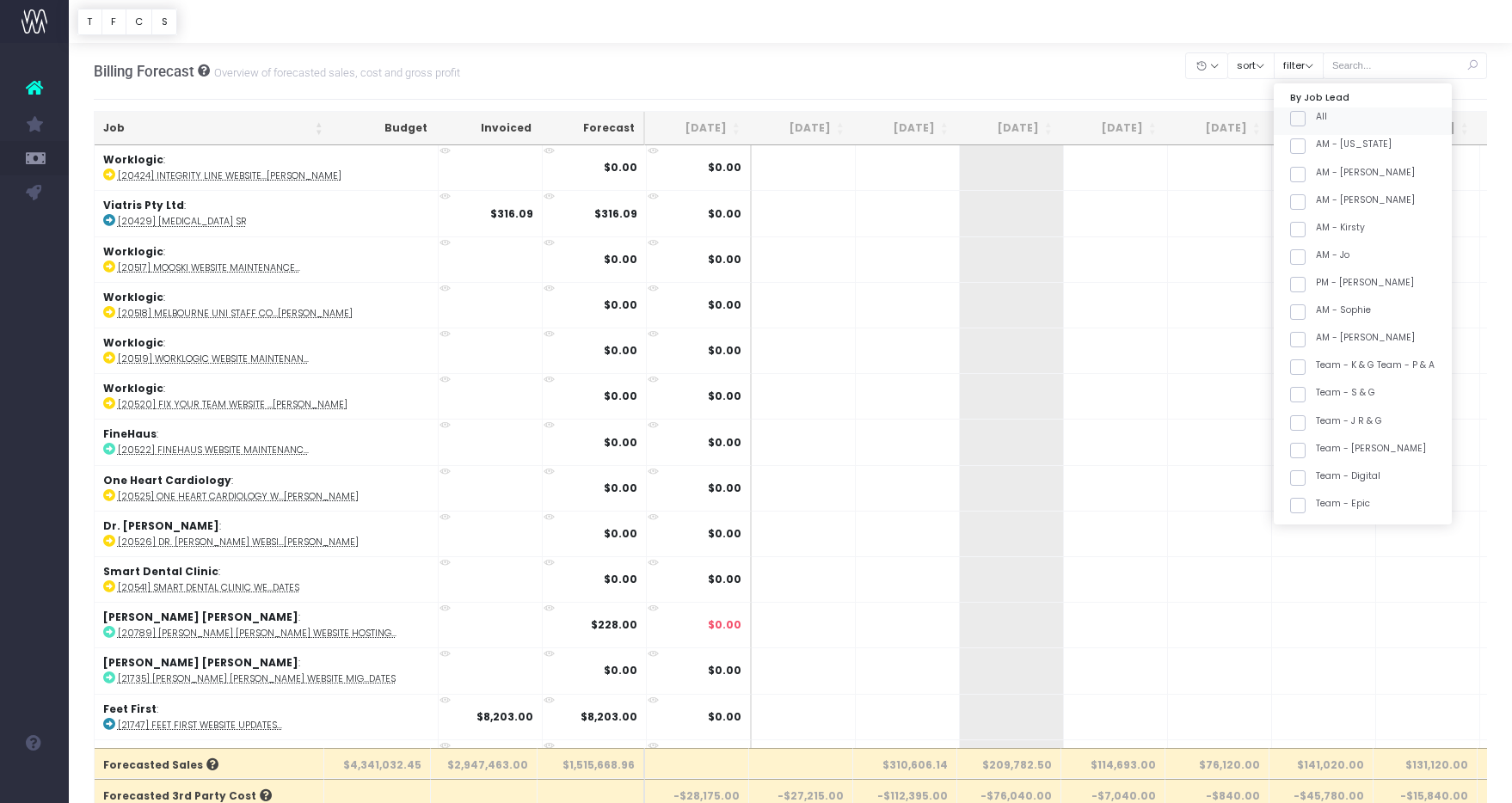
checkbox input "false"
click at [1305, 321] on span at bounding box center [1297, 322] width 15 height 15
click at [1317, 321] on input "Team - [PERSON_NAME]" at bounding box center [1321, 319] width 12 height 12
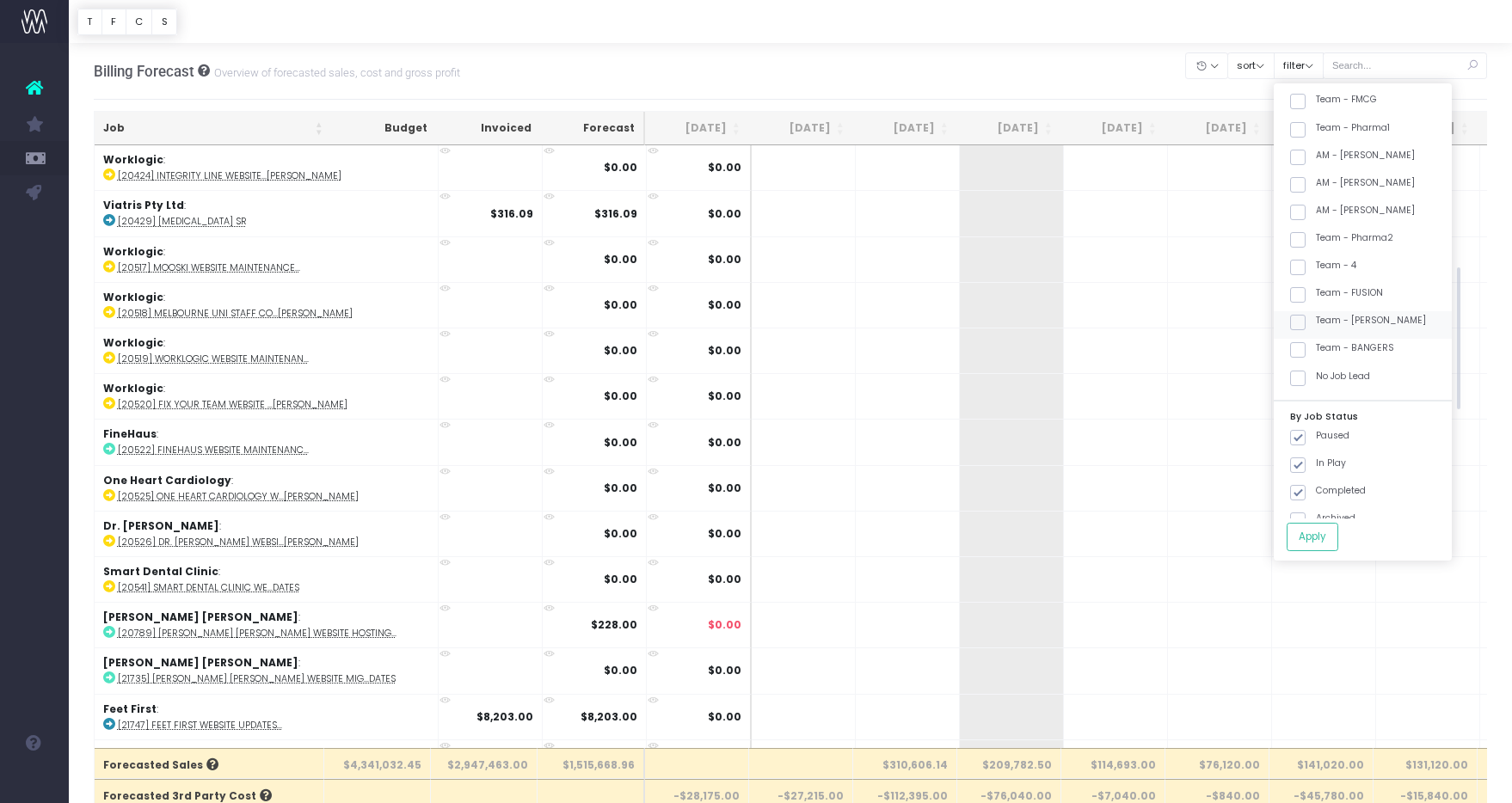
checkbox input "true"
click at [1334, 541] on button "Apply" at bounding box center [1313, 537] width 51 height 28
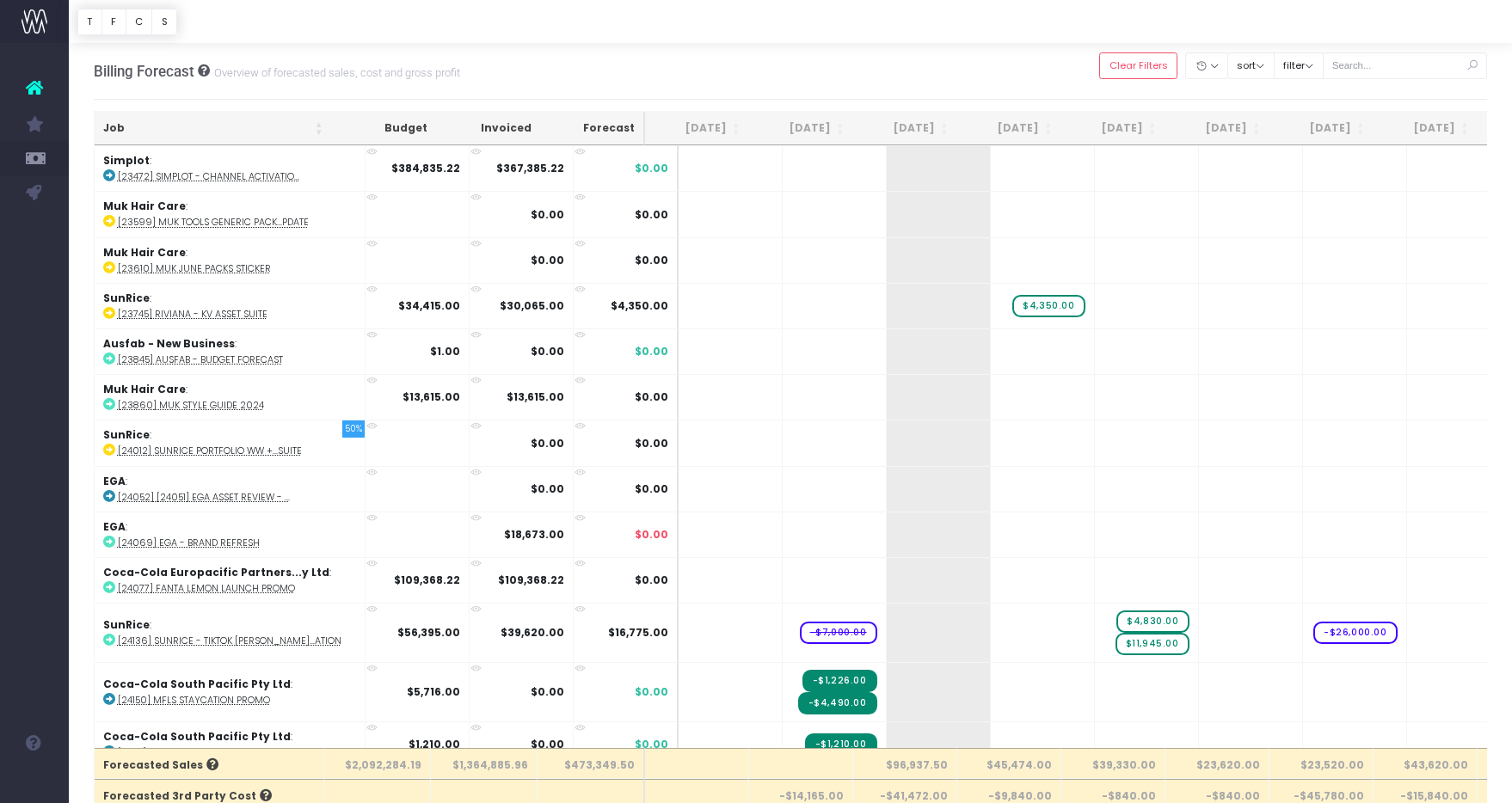
click at [168, 123] on th "Job" at bounding box center [214, 129] width 238 height 34
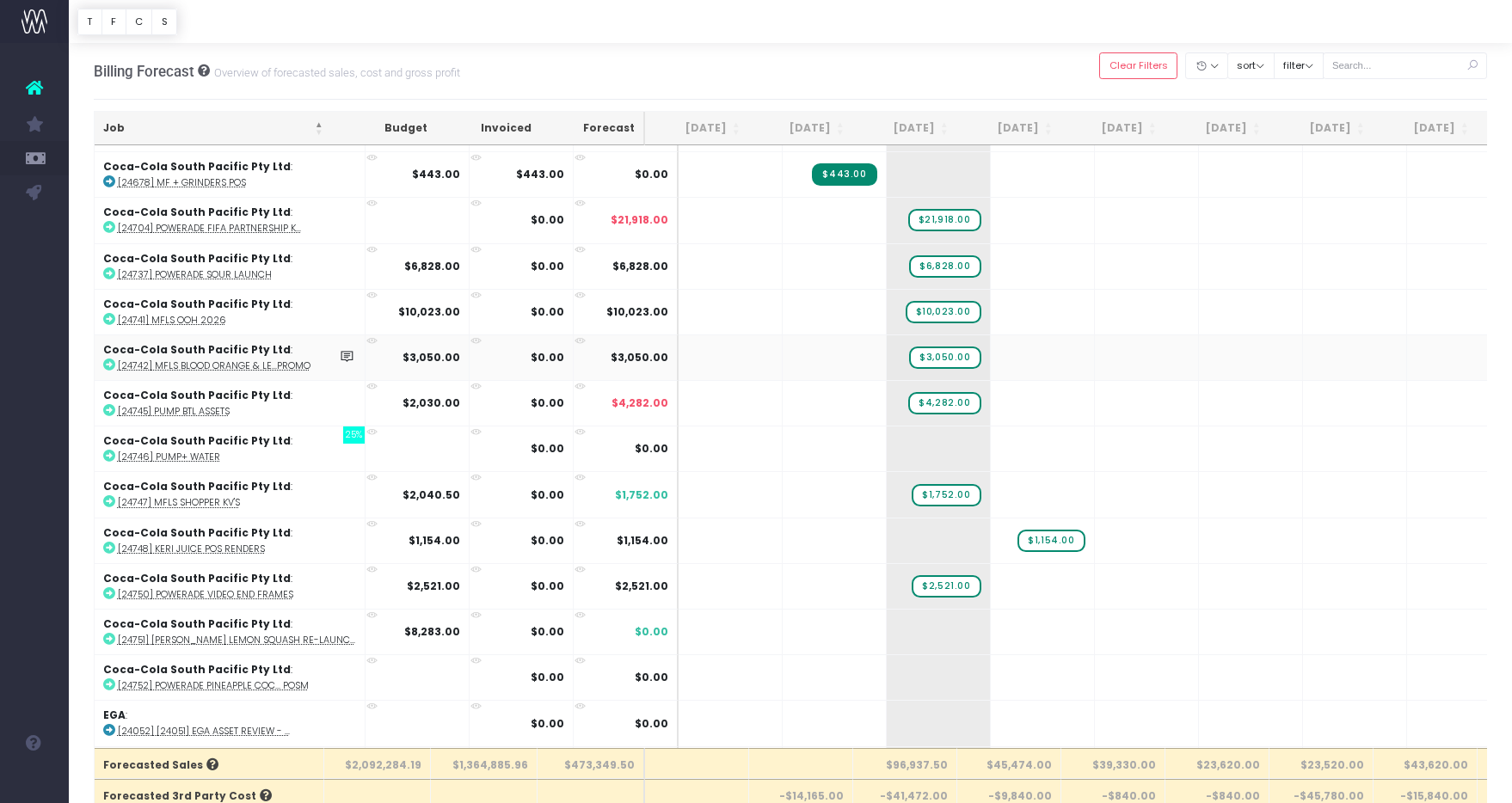
scroll to position [815, 0]
click at [886, 398] on span "+" at bounding box center [912, 402] width 51 height 44
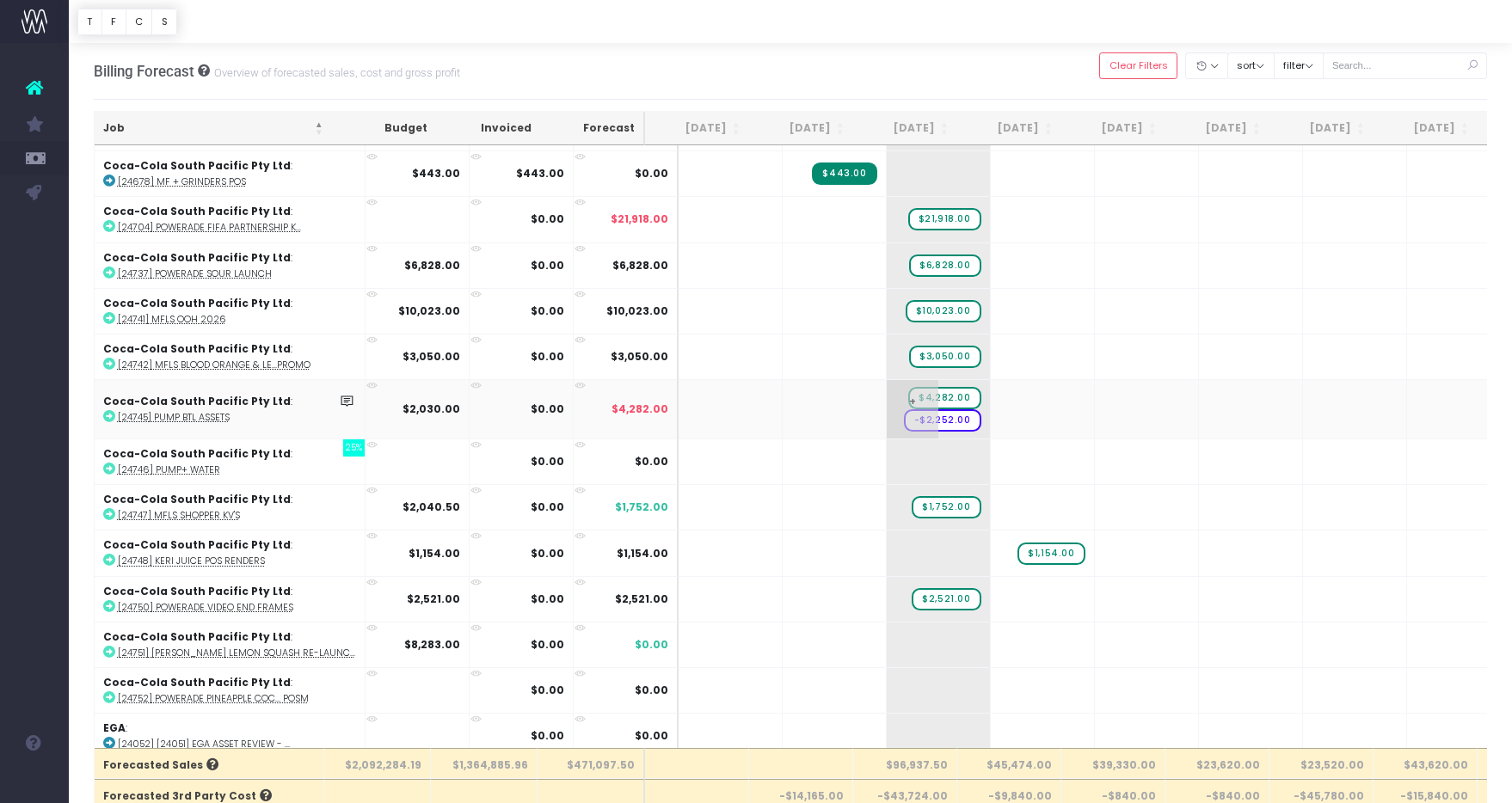
click at [918, 417] on span "-$2,252.00" at bounding box center [942, 420] width 77 height 22
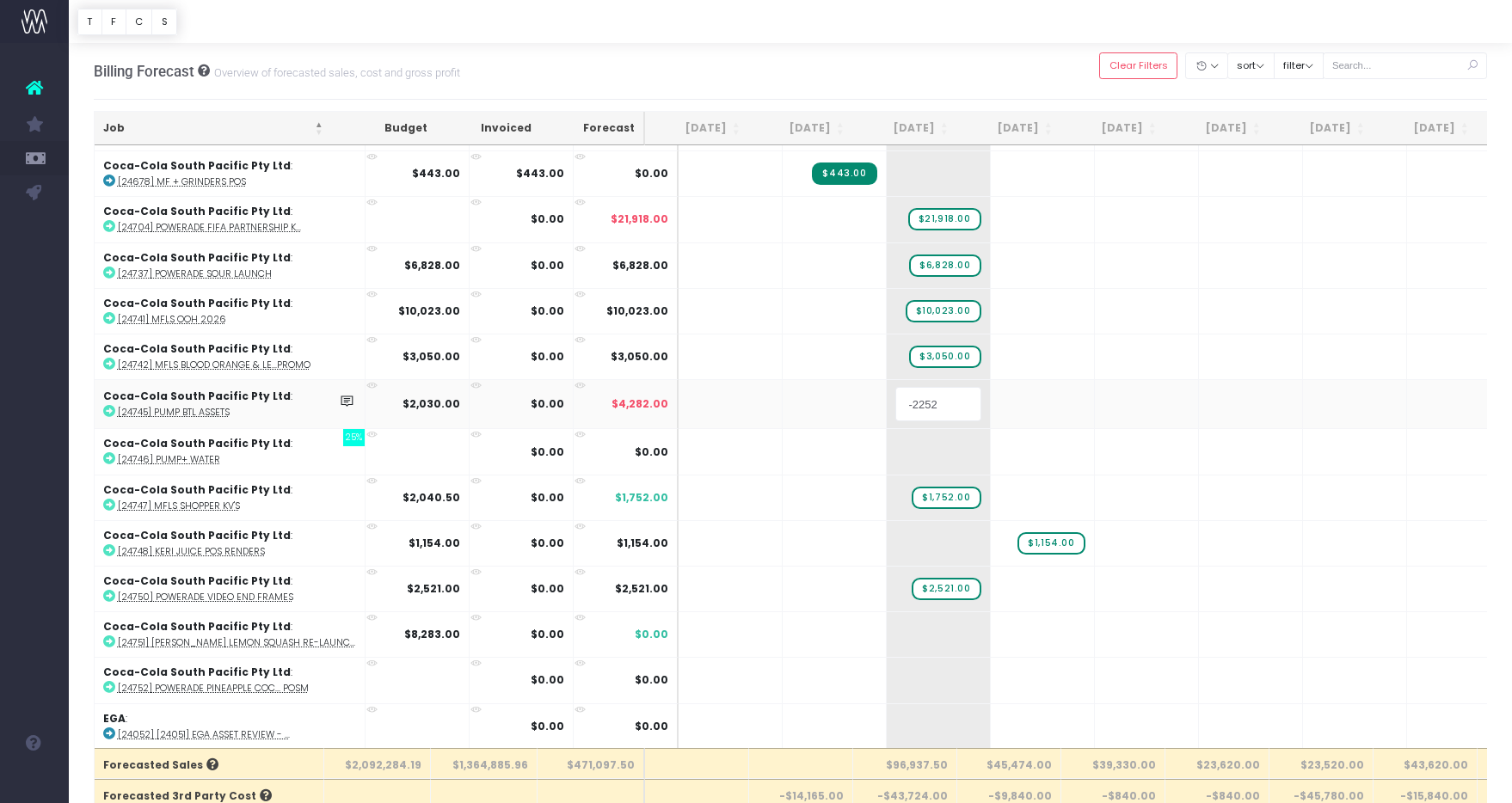
click at [895, 401] on input "-2252" at bounding box center [938, 404] width 86 height 35
drag, startPoint x: 881, startPoint y: 402, endPoint x: 885, endPoint y: 411, distance: 9.8
click at [895, 402] on input "-2252" at bounding box center [938, 404] width 86 height 35
type input "2252"
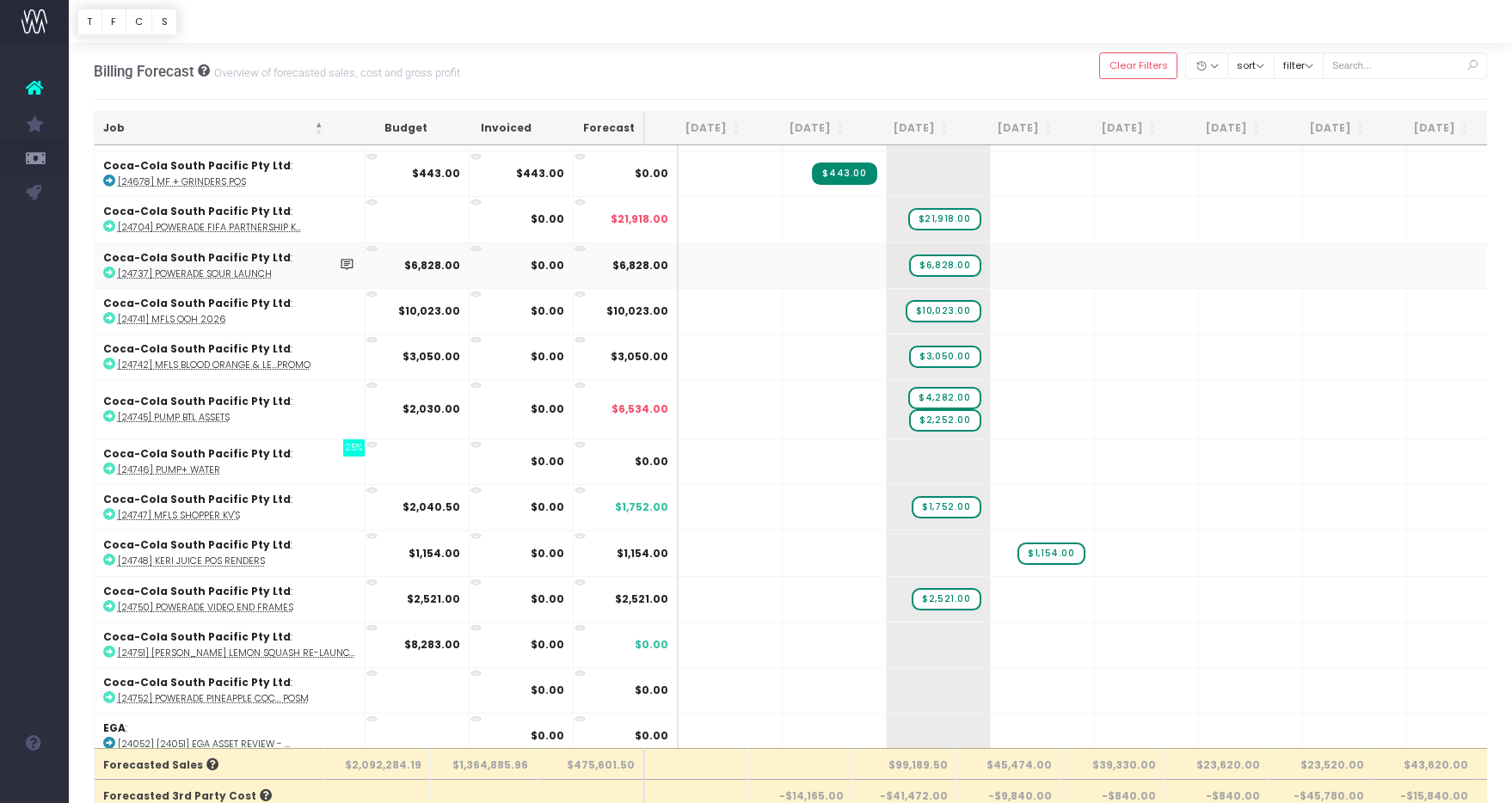
scroll to position [815, 0]
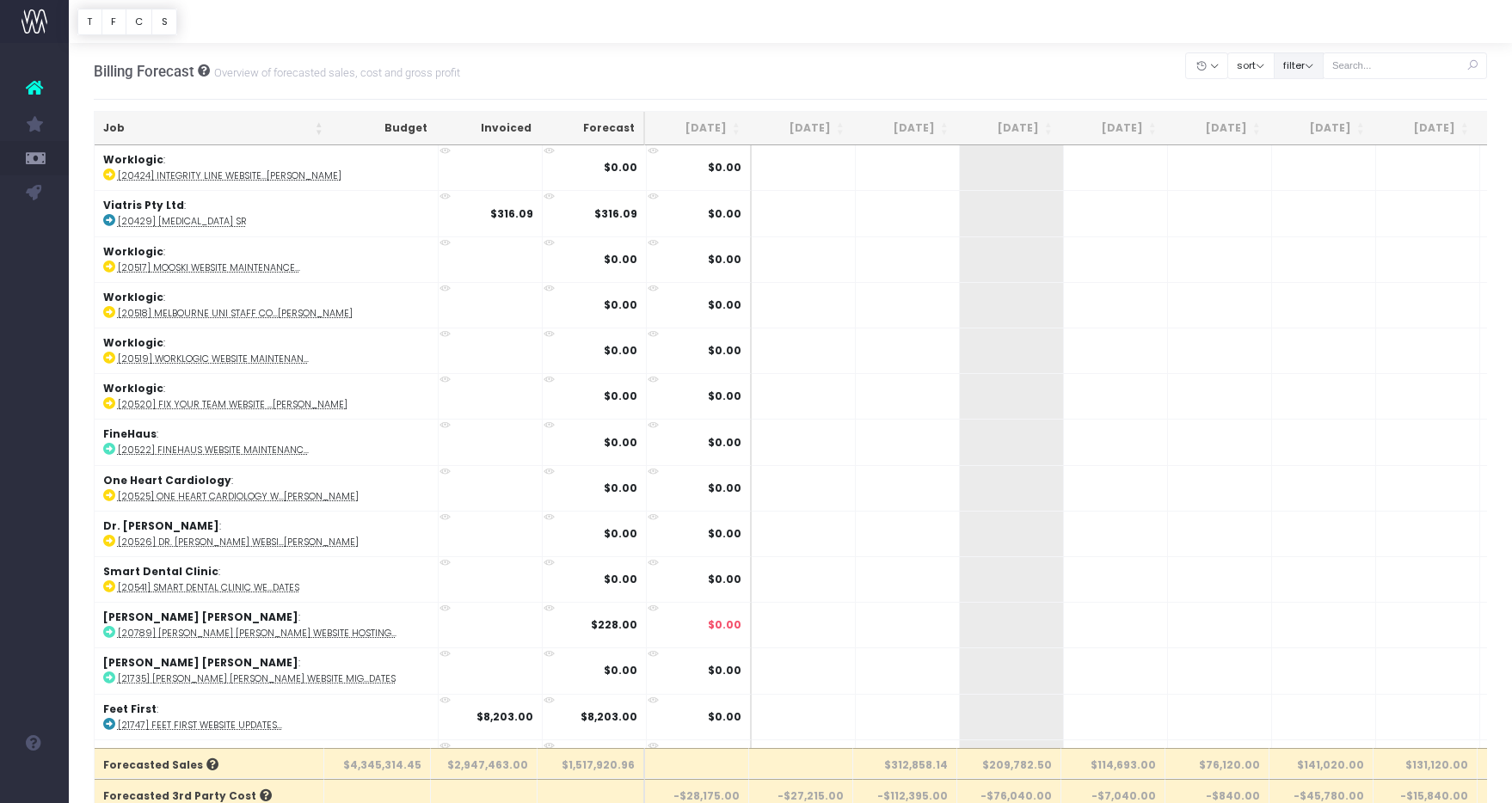
click at [1323, 69] on button "filter" at bounding box center [1298, 66] width 50 height 27
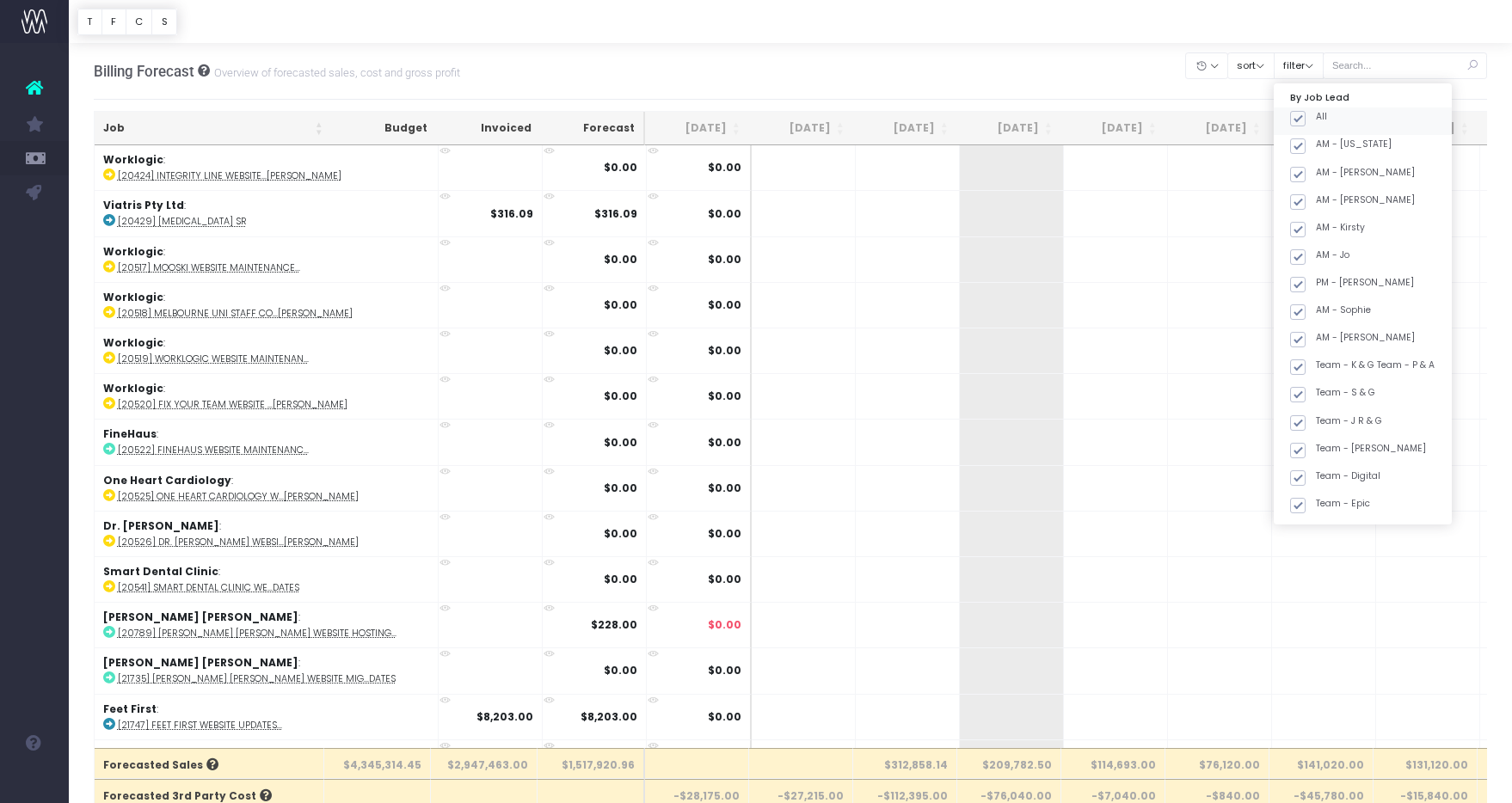
click at [1305, 112] on span at bounding box center [1297, 118] width 15 height 15
click at [1319, 112] on input "All" at bounding box center [1321, 115] width 12 height 12
checkbox input "false"
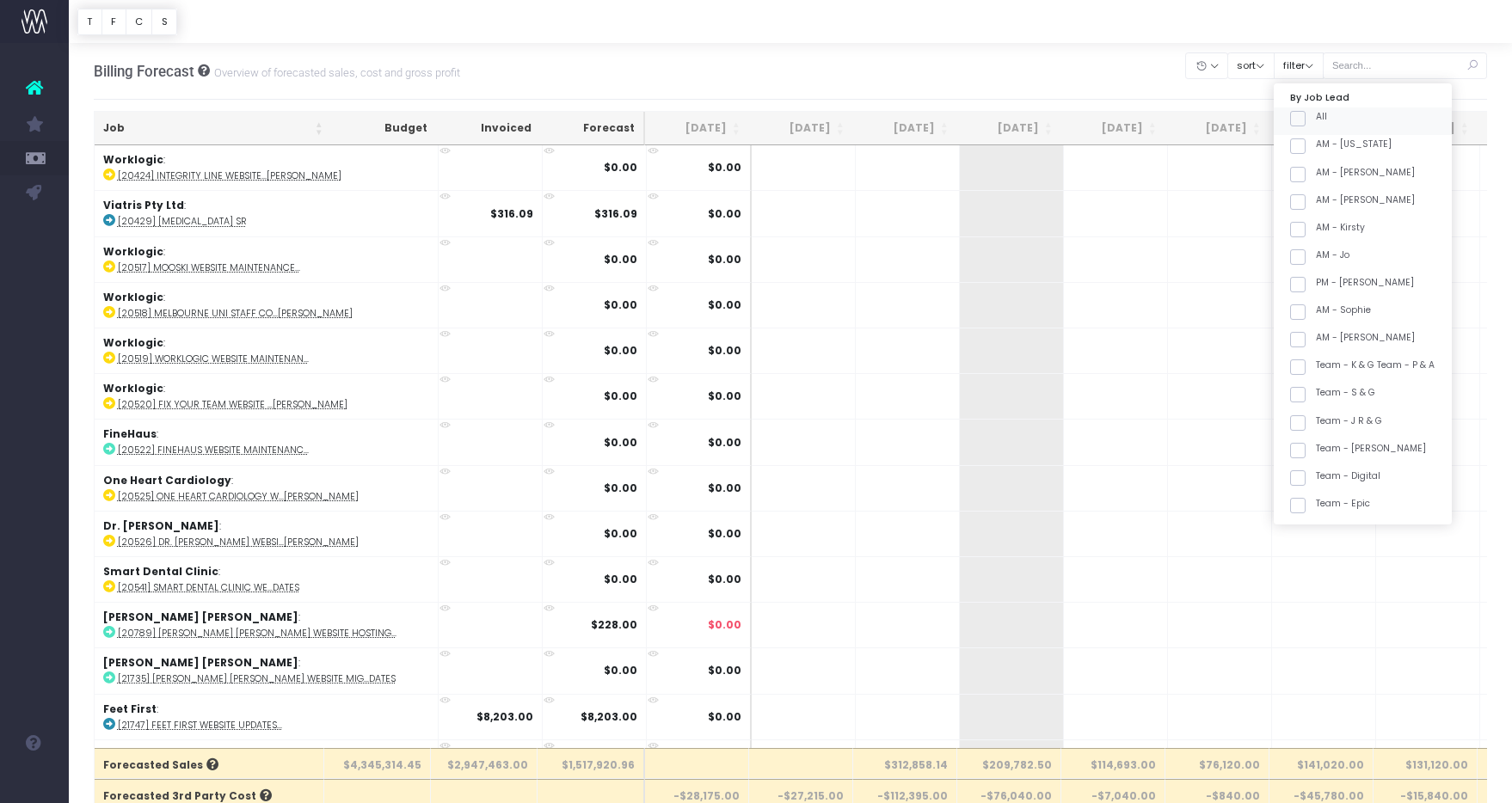
checkbox input "false"
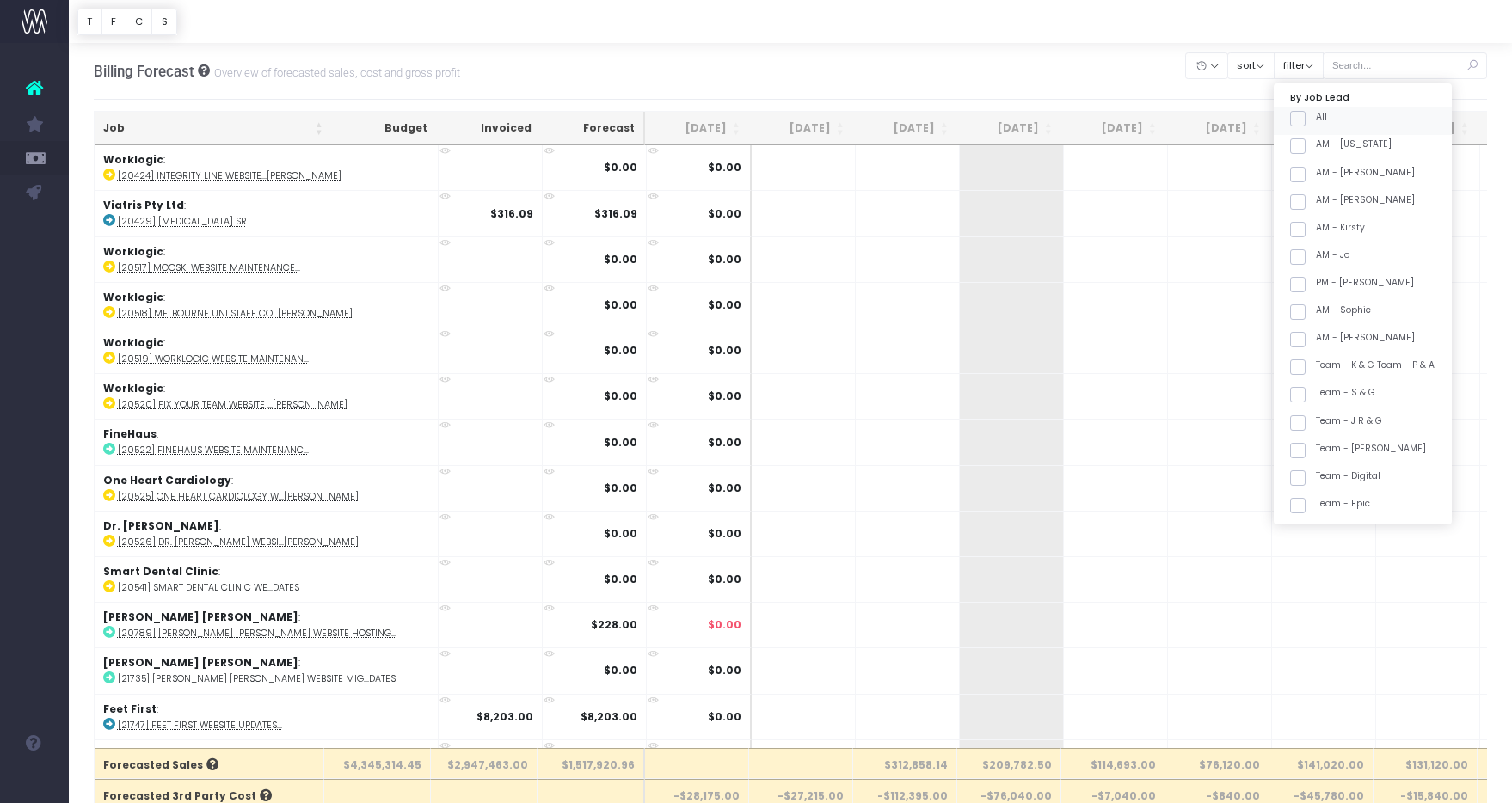
checkbox input "false"
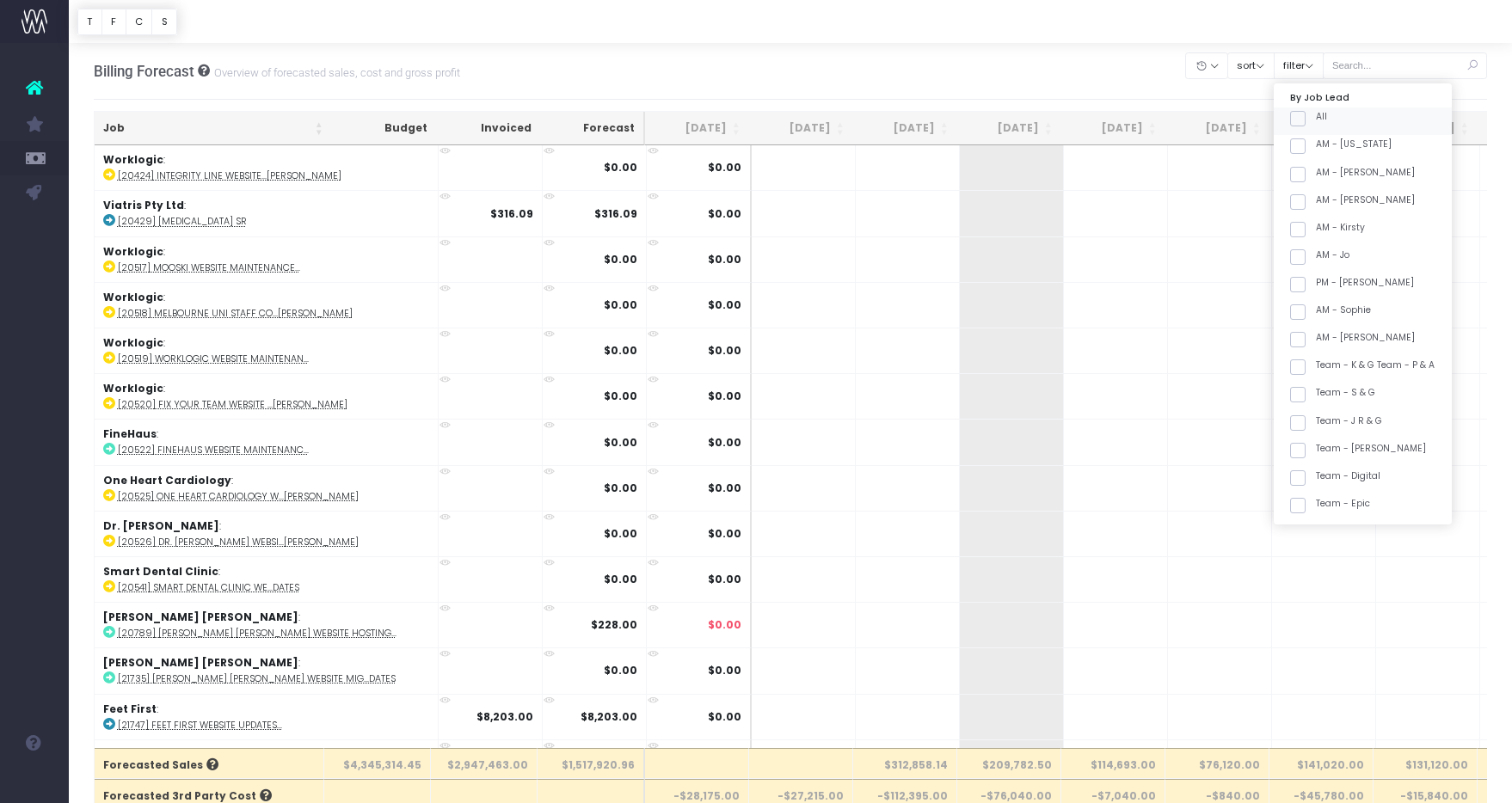
checkbox input "false"
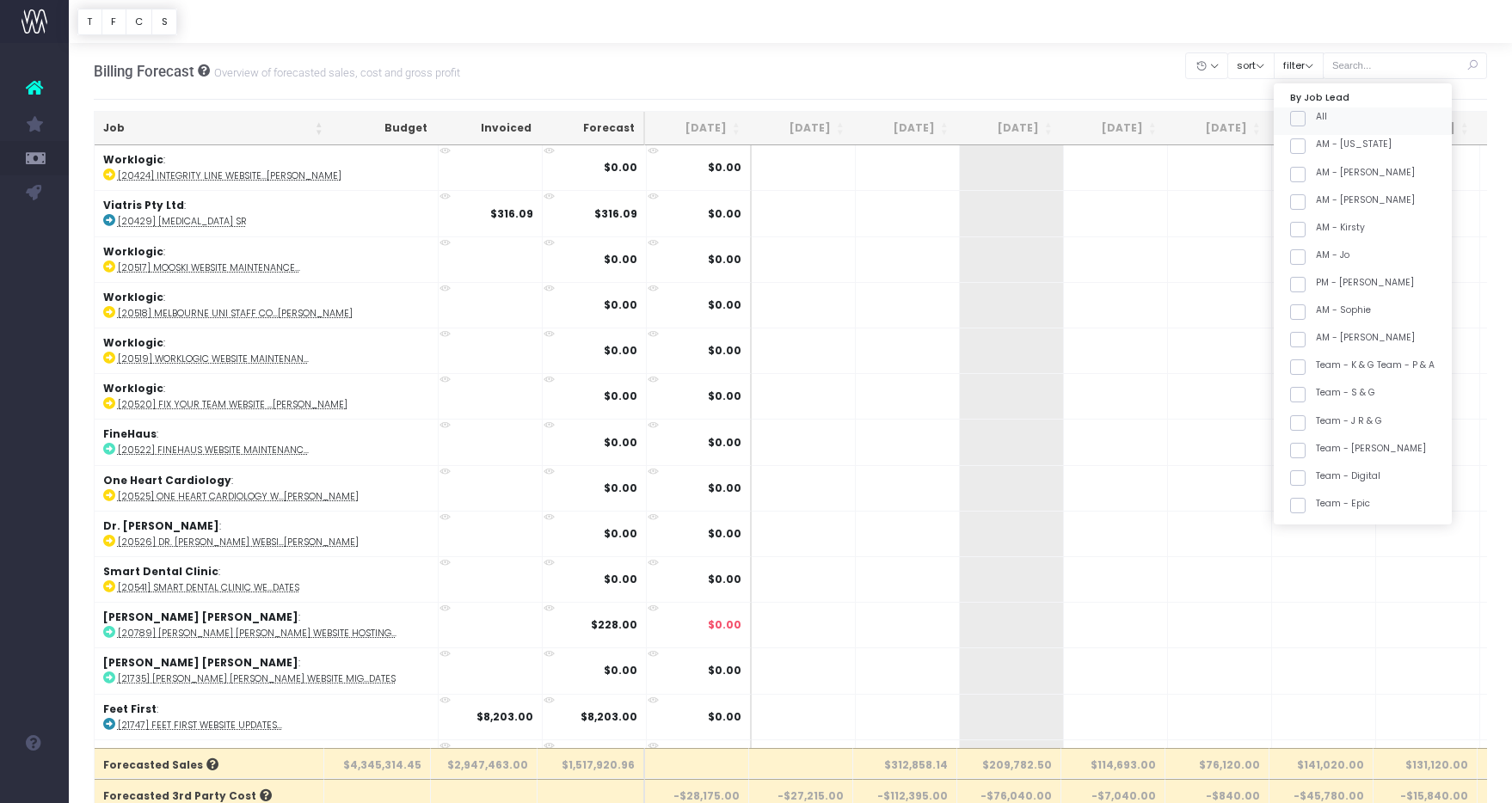
checkbox input "false"
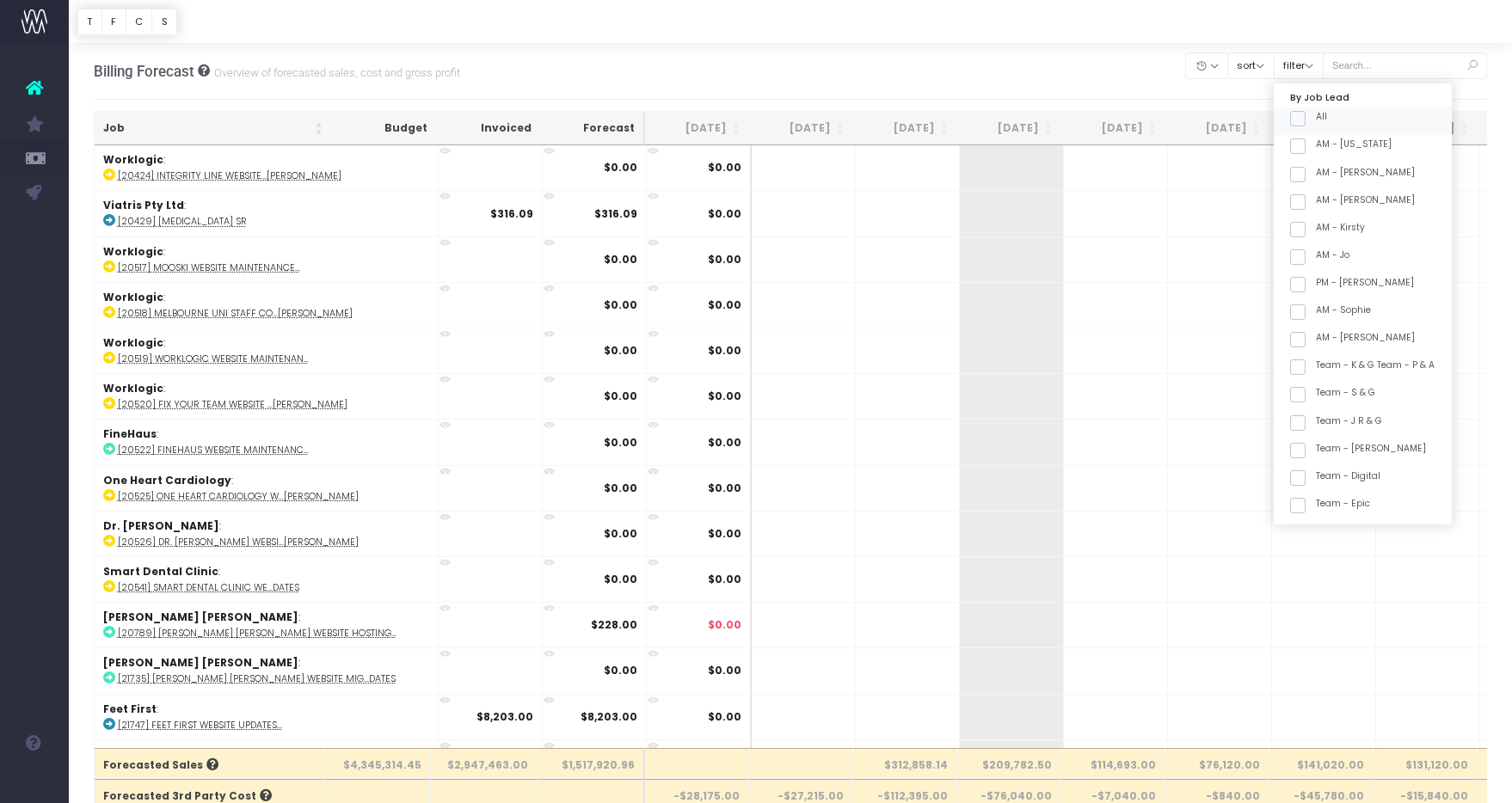
checkbox input "false"
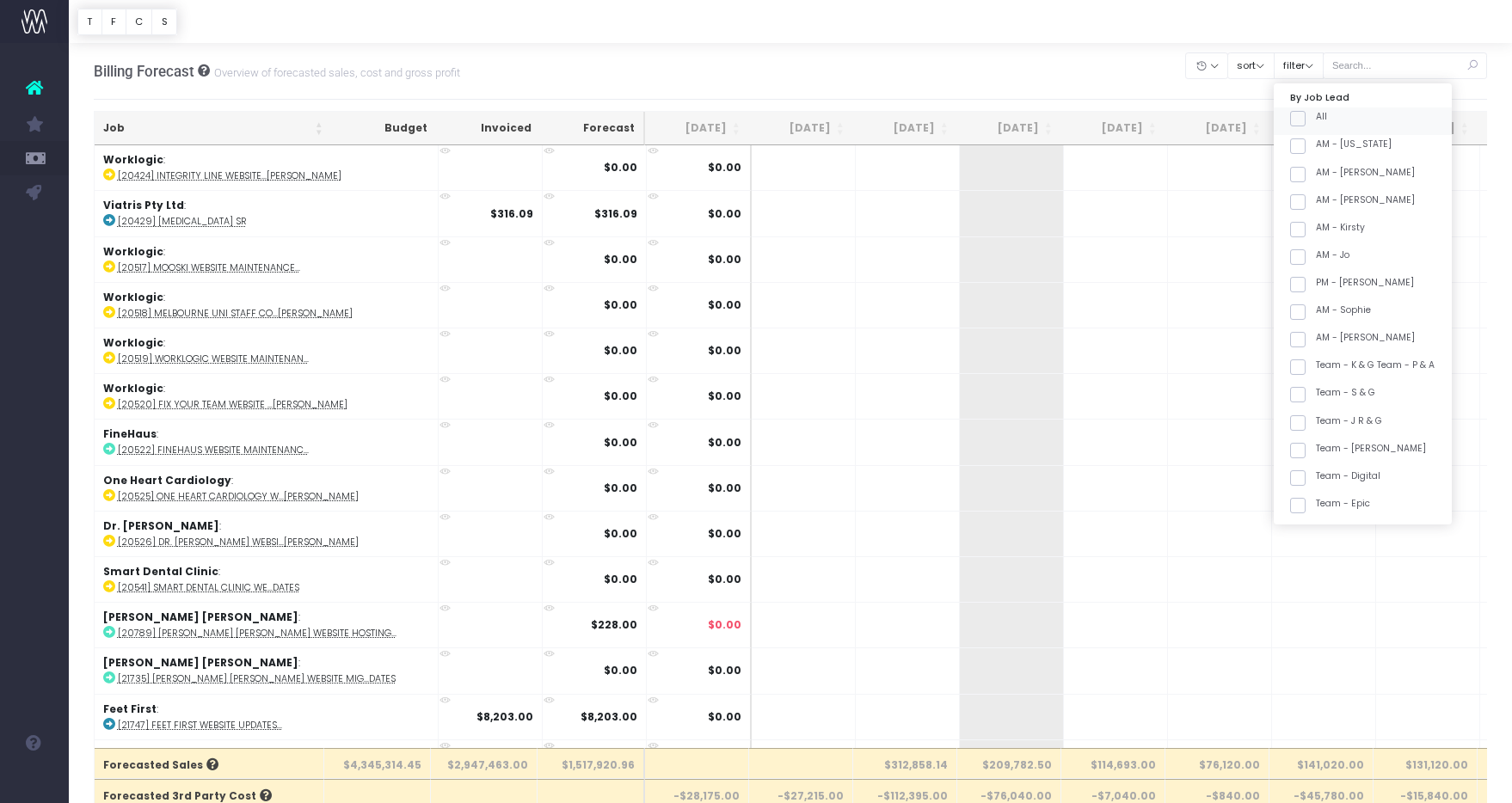
checkbox input "false"
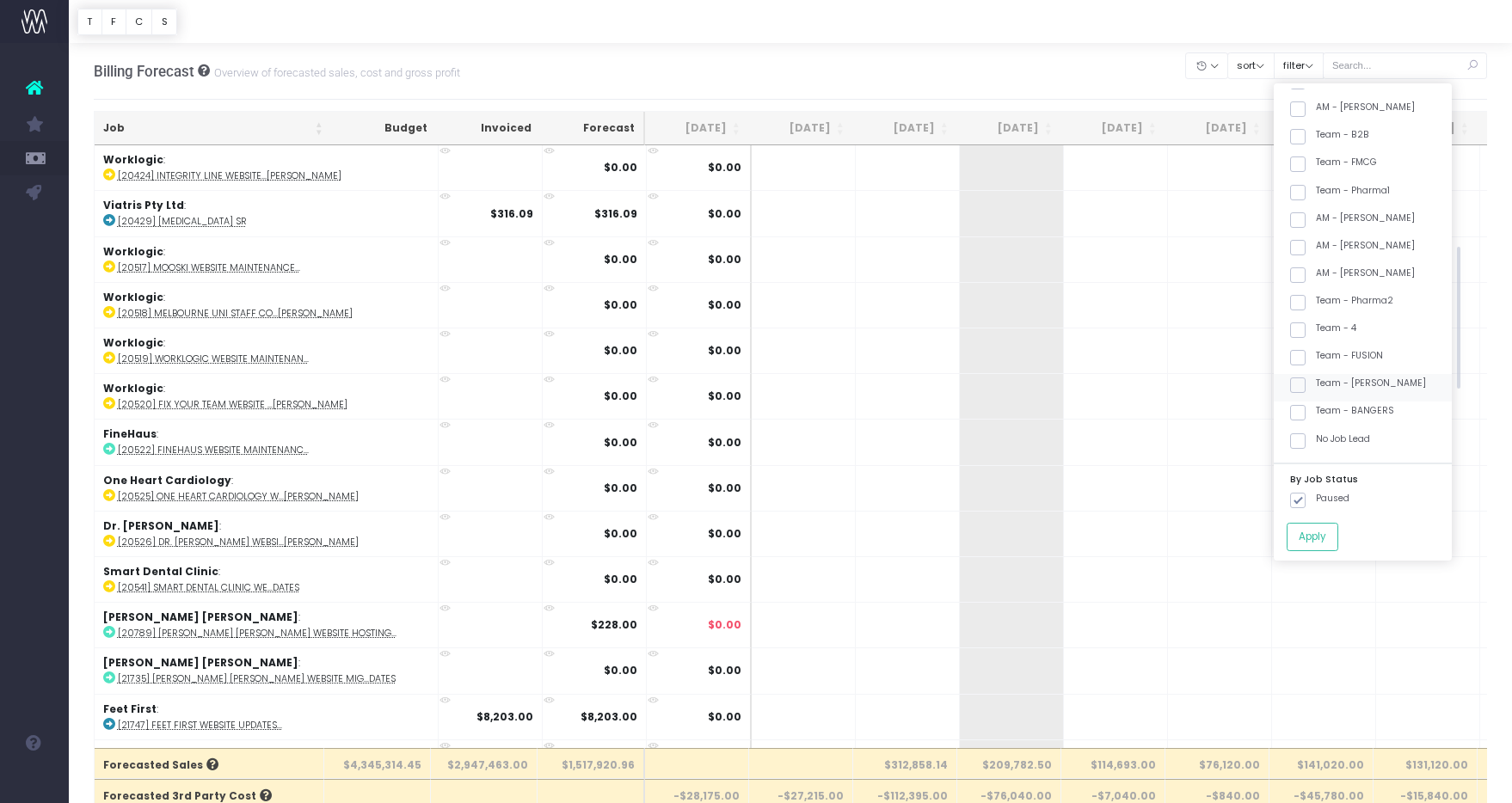
scroll to position [480, 0]
click at [1331, 385] on label "Team - [PERSON_NAME]" at bounding box center [1357, 382] width 136 height 14
click at [1327, 385] on input "Team - [PERSON_NAME]" at bounding box center [1321, 380] width 12 height 12
checkbox input "true"
click at [1338, 535] on button "Apply" at bounding box center [1313, 537] width 51 height 28
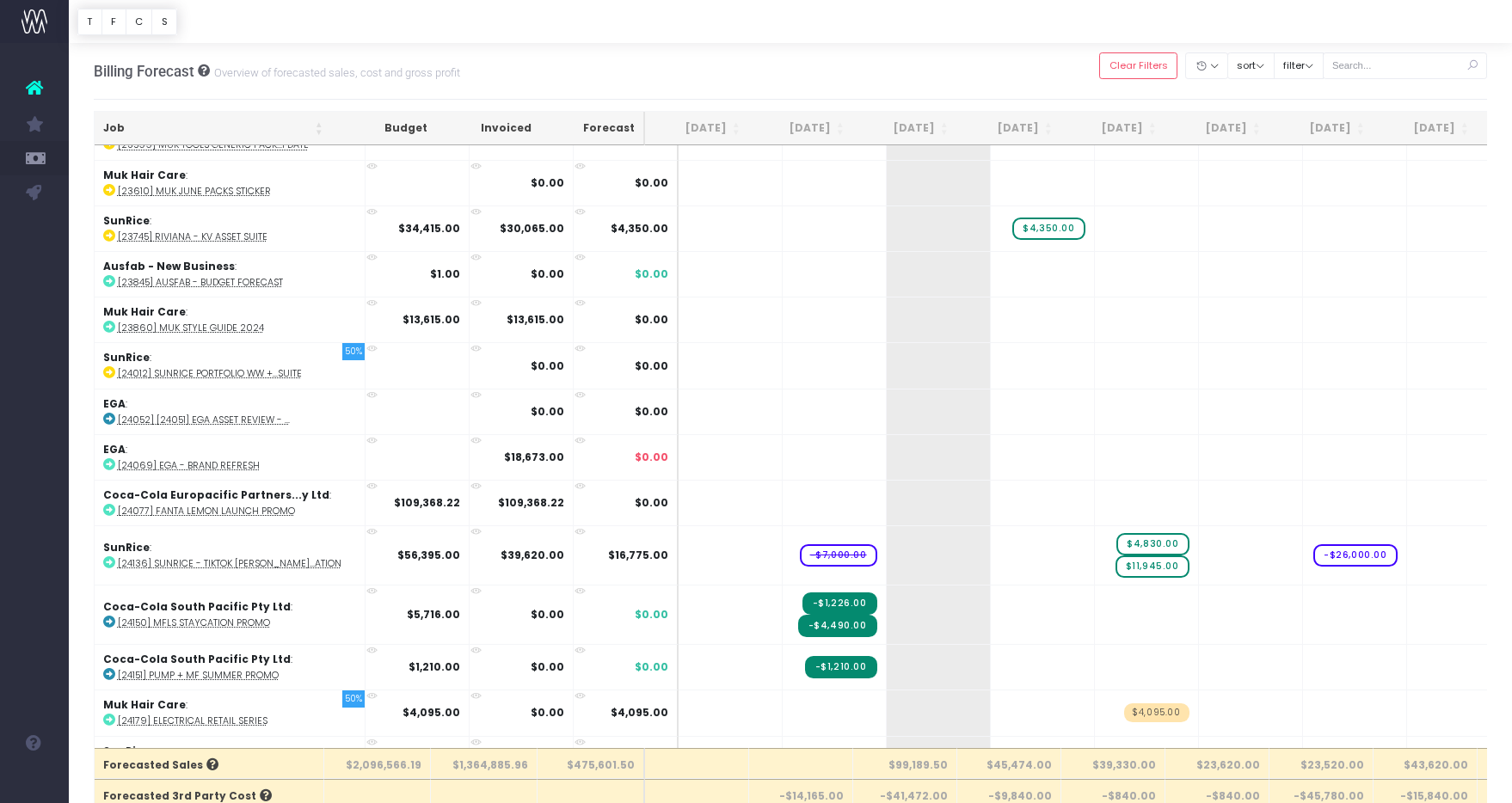
scroll to position [44, 0]
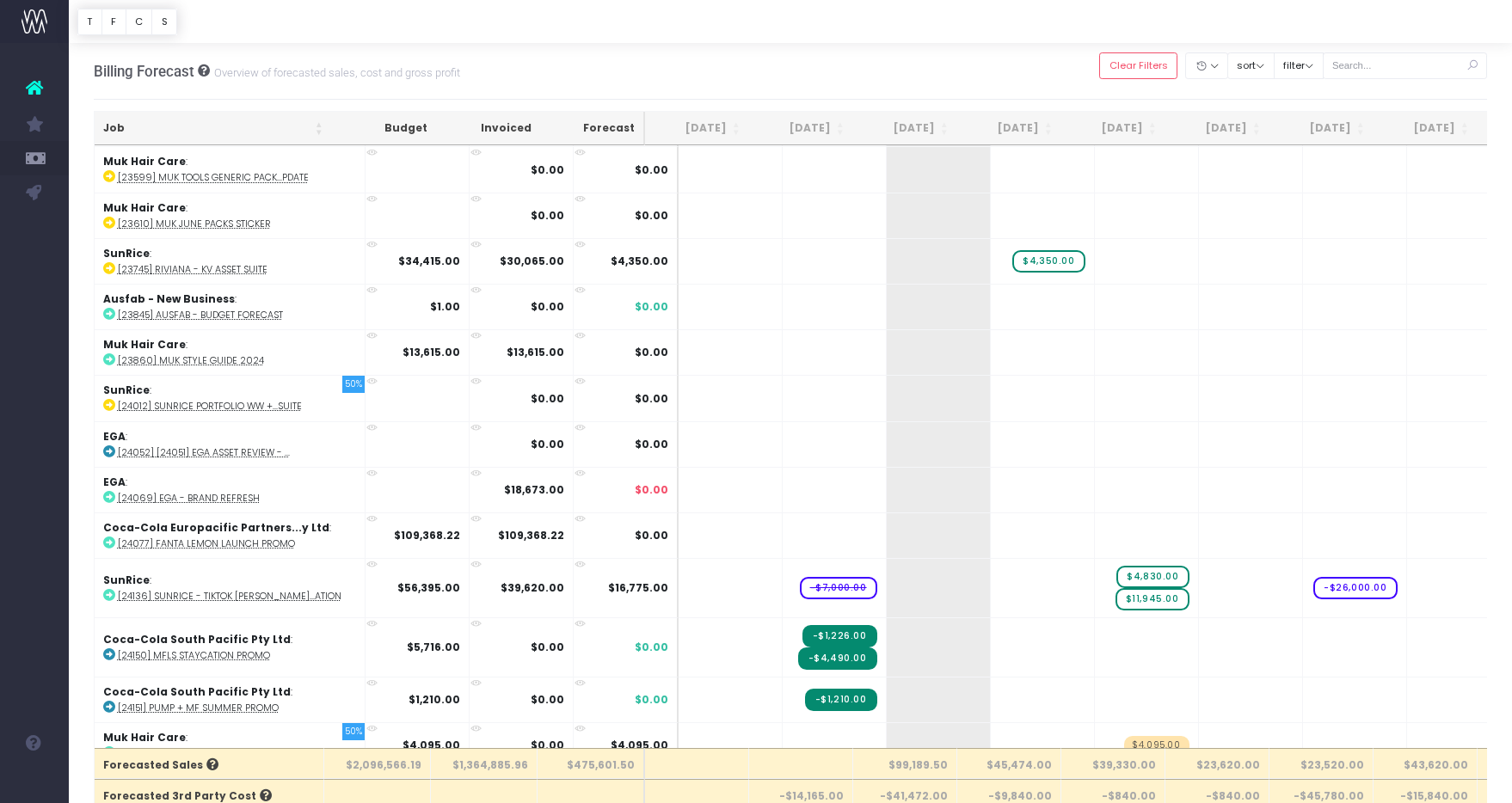
click at [245, 125] on th "Job" at bounding box center [214, 129] width 238 height 34
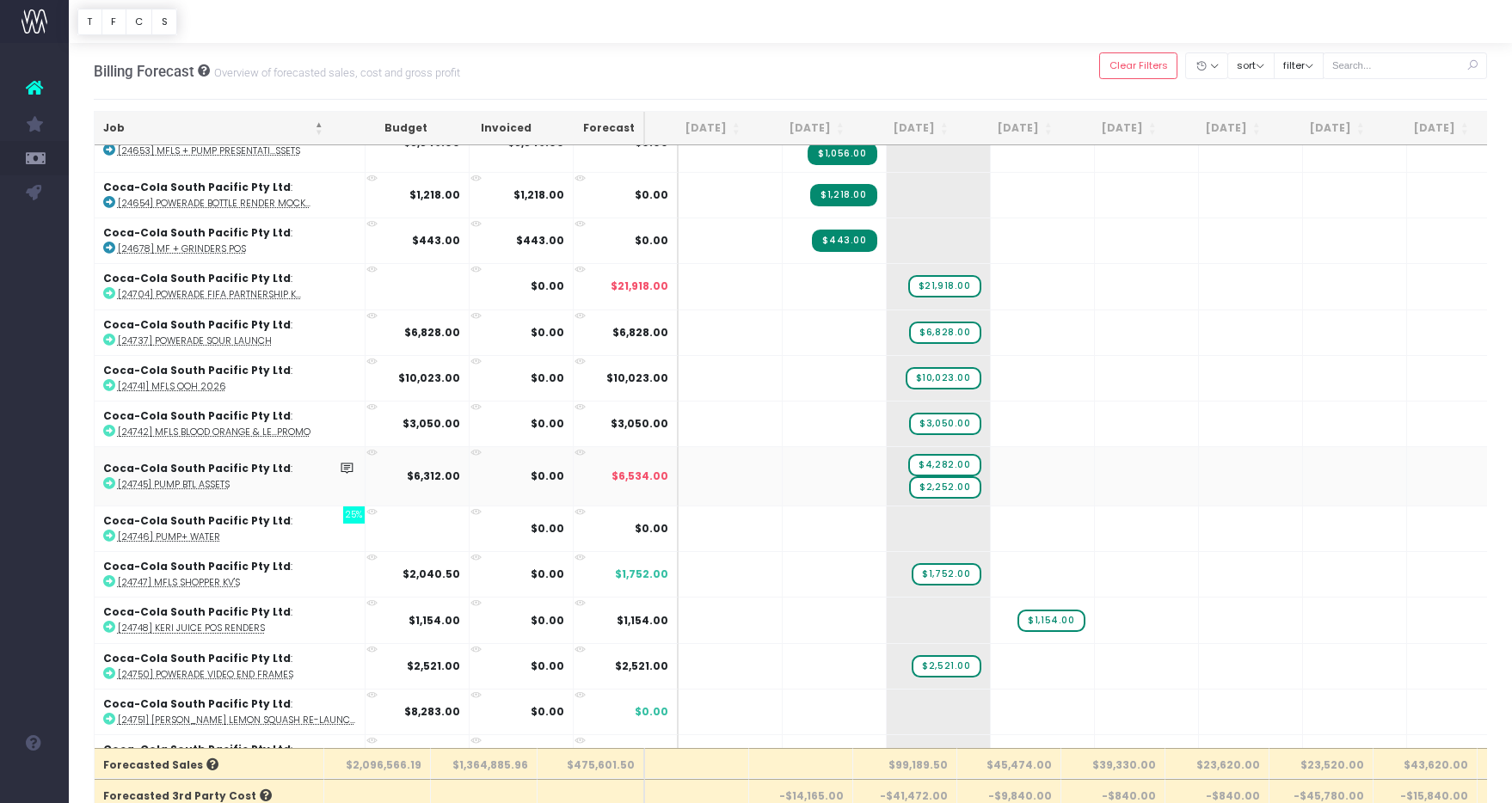
scroll to position [752, 0]
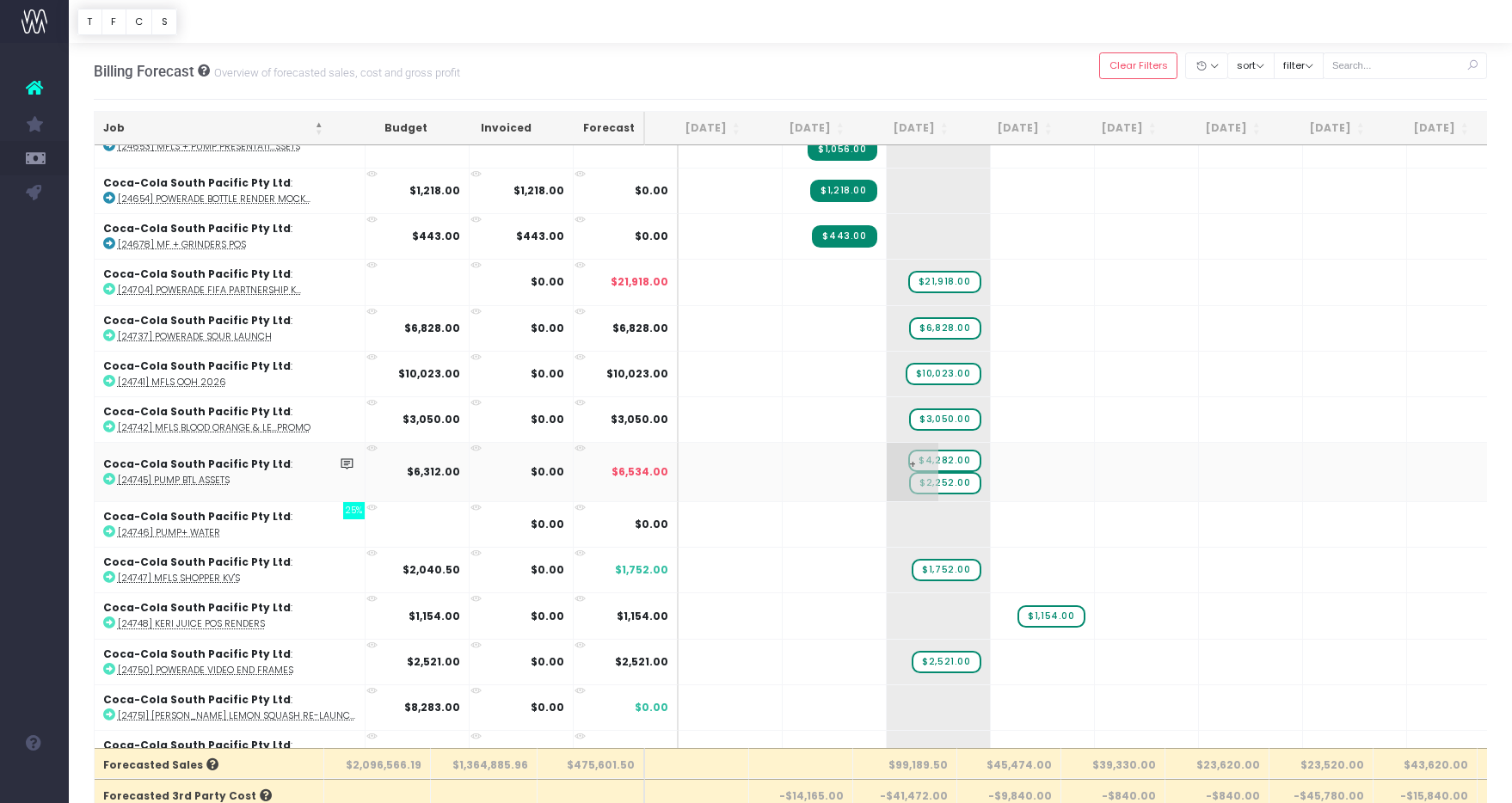
click at [910, 481] on span "$2,252.00" at bounding box center [945, 483] width 72 height 22
click at [927, 479] on span "$2,252.00" at bounding box center [945, 483] width 72 height 22
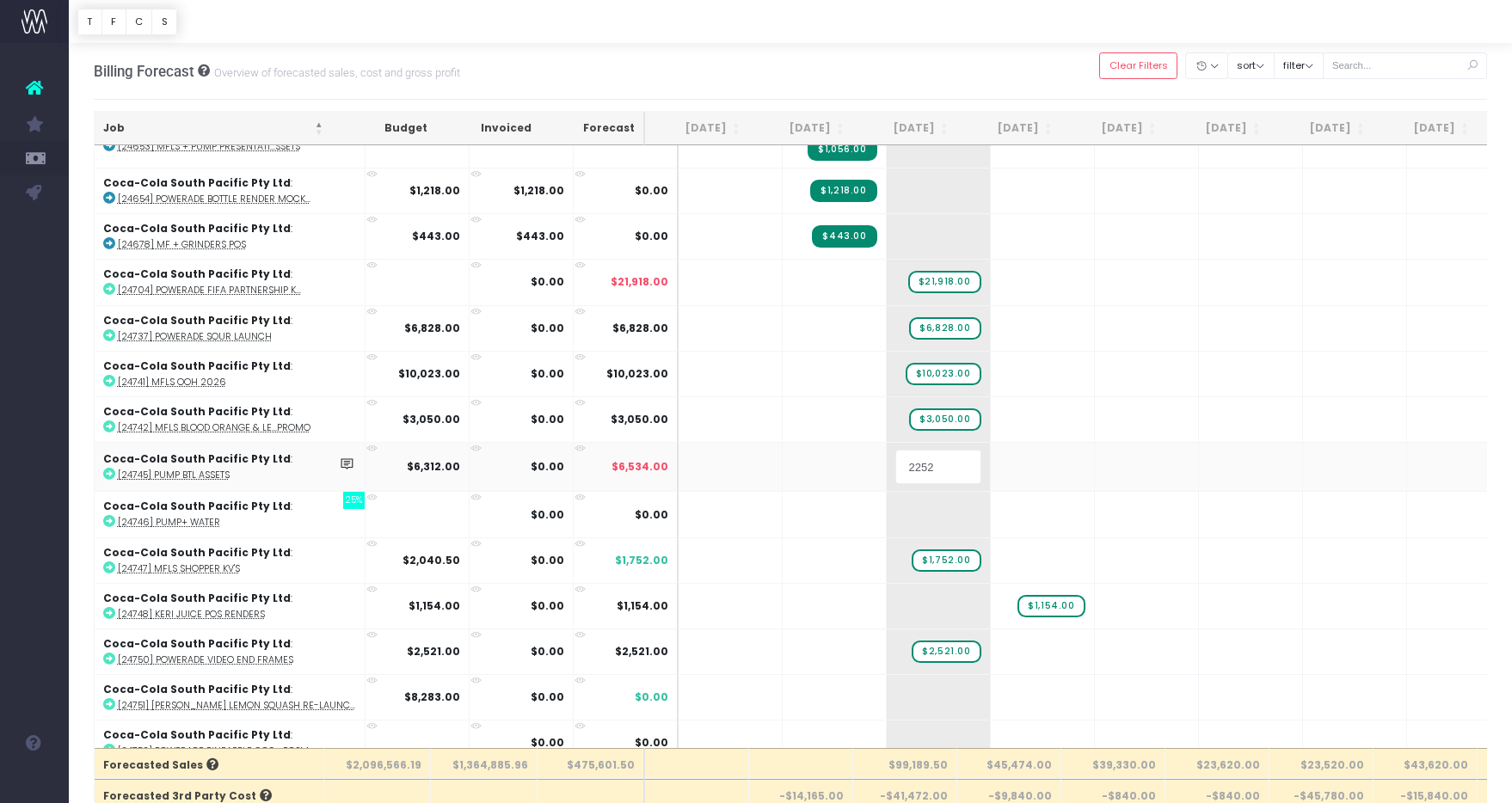
click at [911, 465] on input "2252" at bounding box center [938, 466] width 86 height 35
type input "2032"
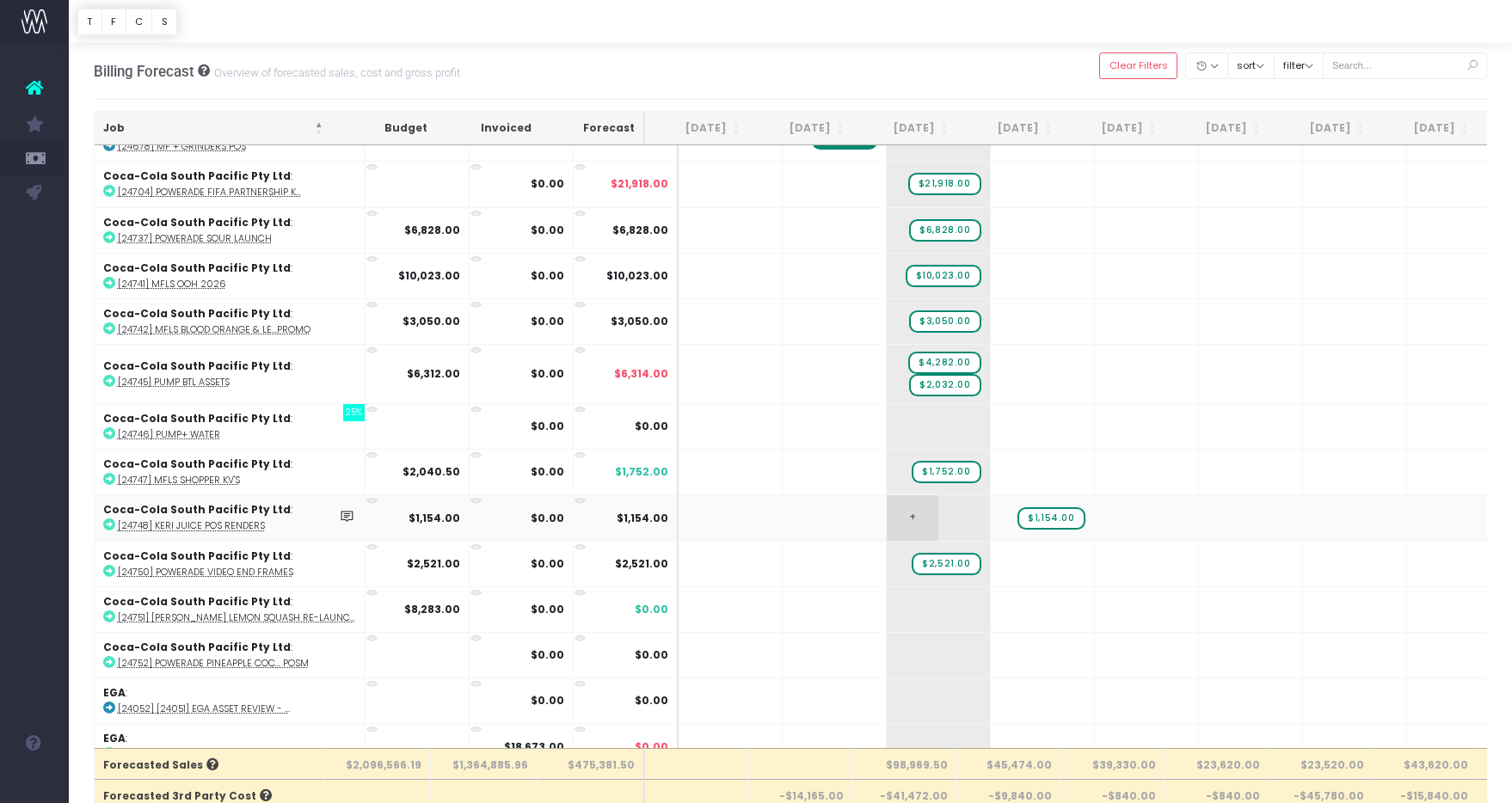
scroll to position [855, 0]
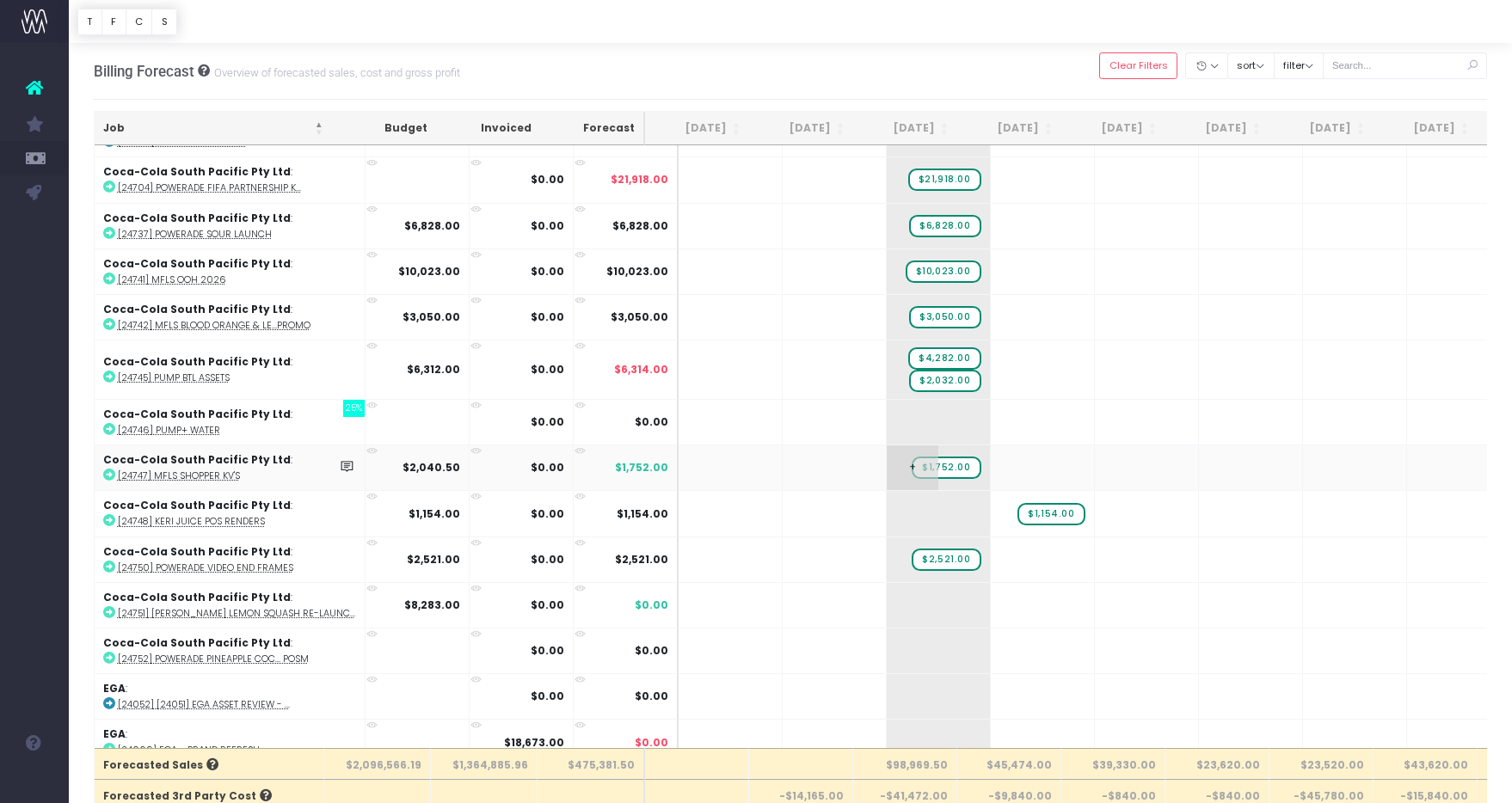
click at [932, 464] on span "$1,752.00" at bounding box center [947, 467] width 69 height 22
type input "2040.50"
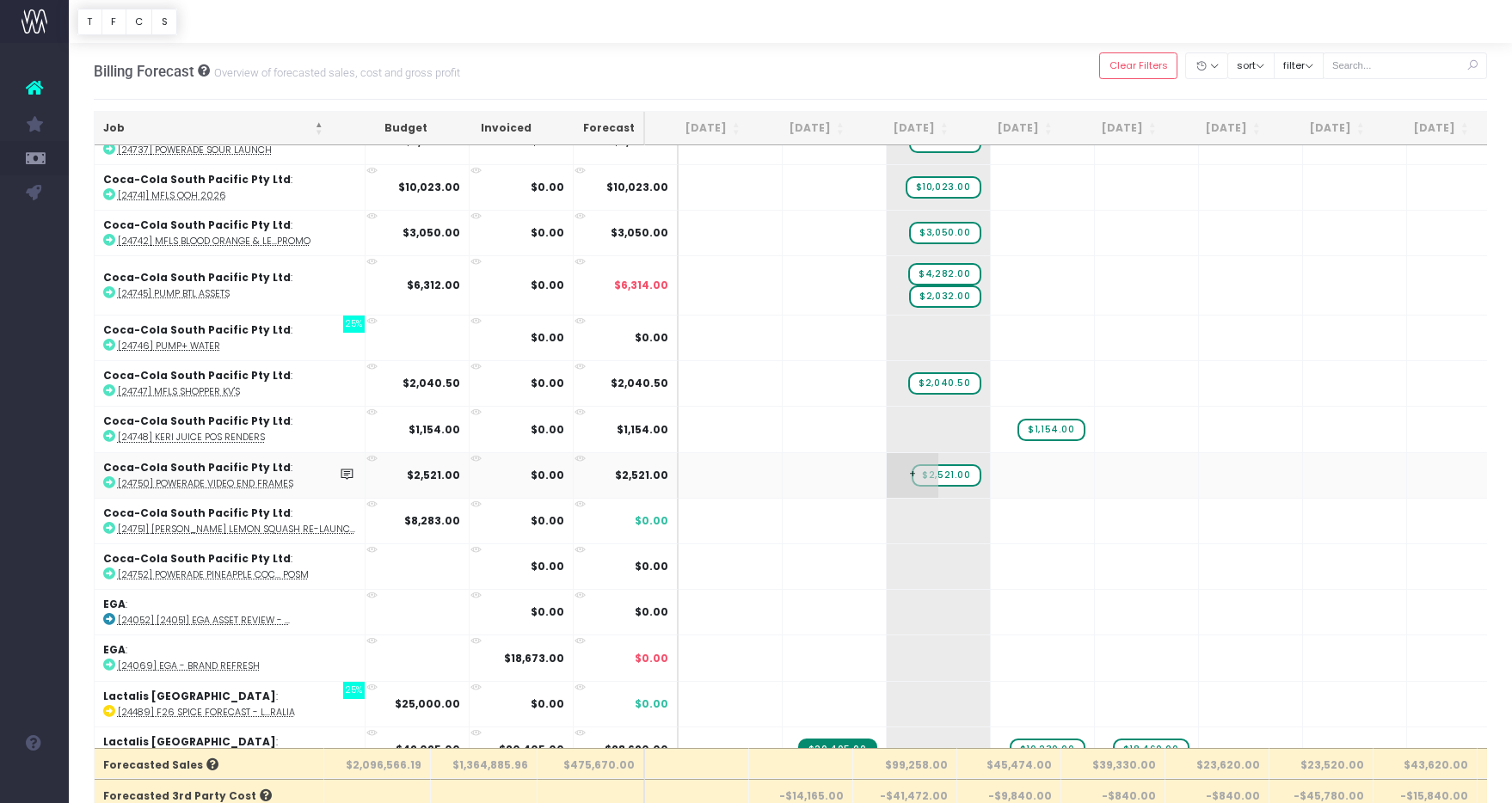
scroll to position [941, 0]
click at [886, 510] on span "+" at bounding box center [912, 519] width 51 height 44
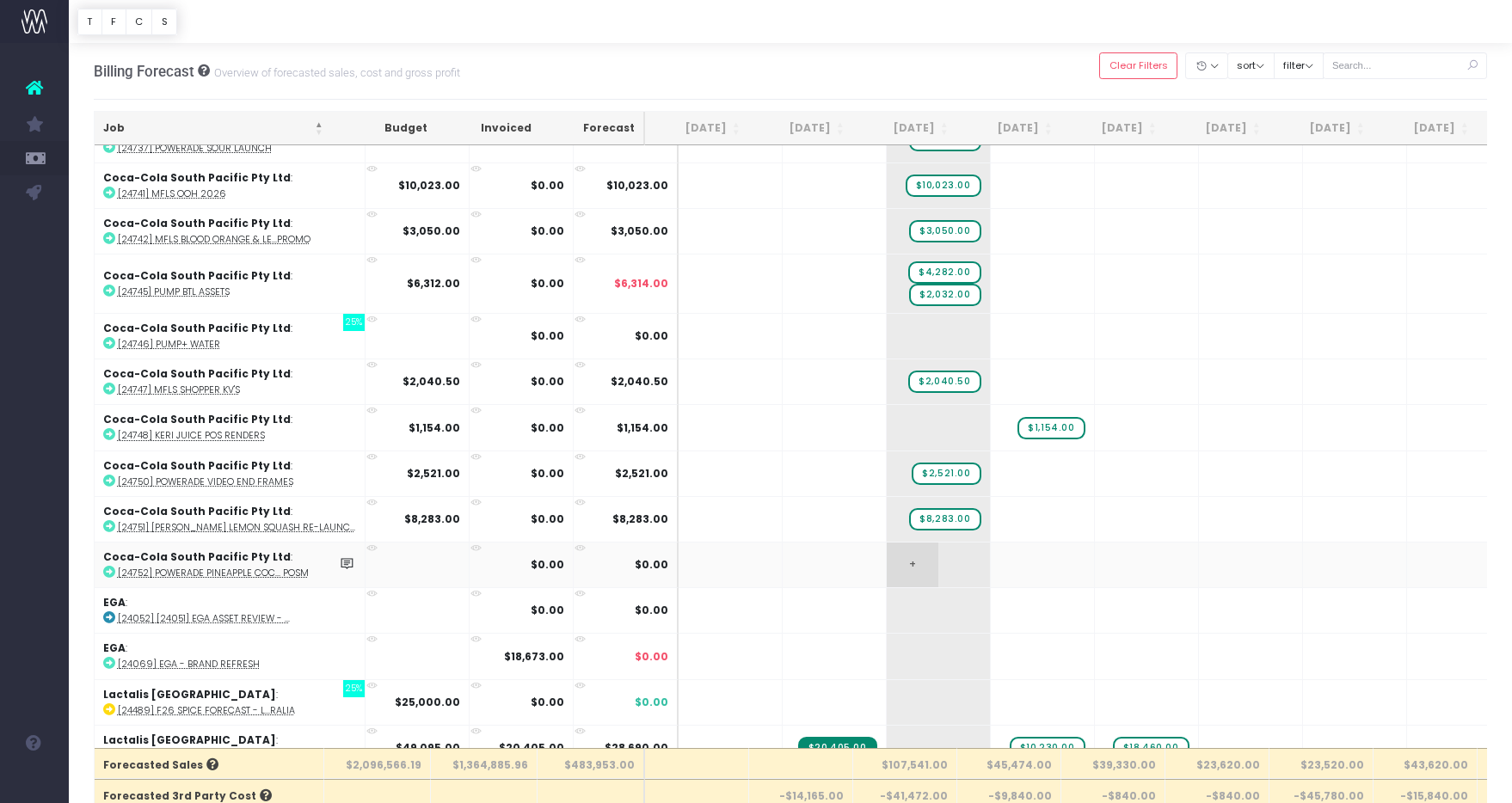
click at [886, 563] on span "+" at bounding box center [912, 565] width 51 height 44
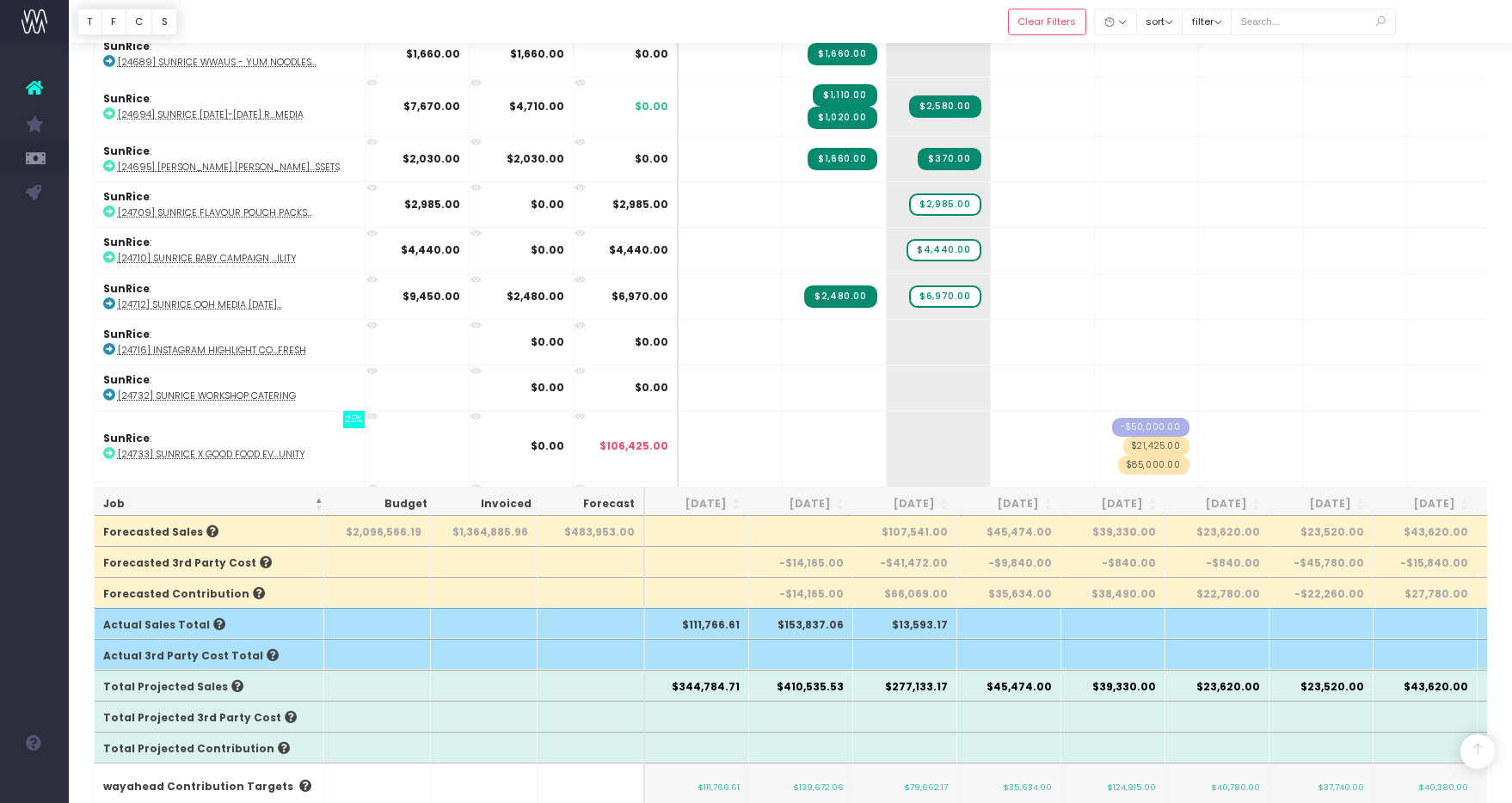
scroll to position [0, 0]
